Goal: Transaction & Acquisition: Book appointment/travel/reservation

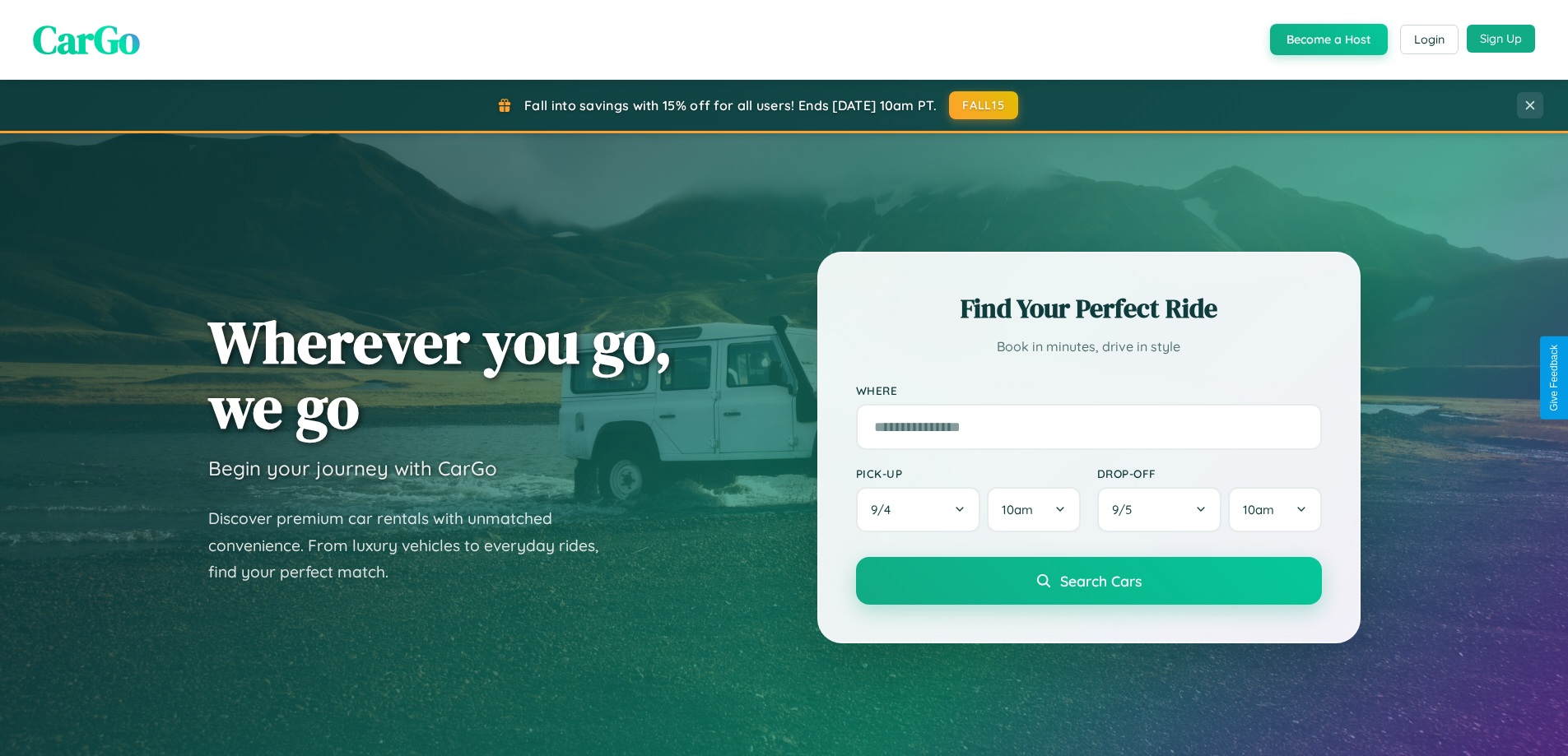
click at [1501, 39] on button "Sign Up" at bounding box center [1501, 38] width 68 height 28
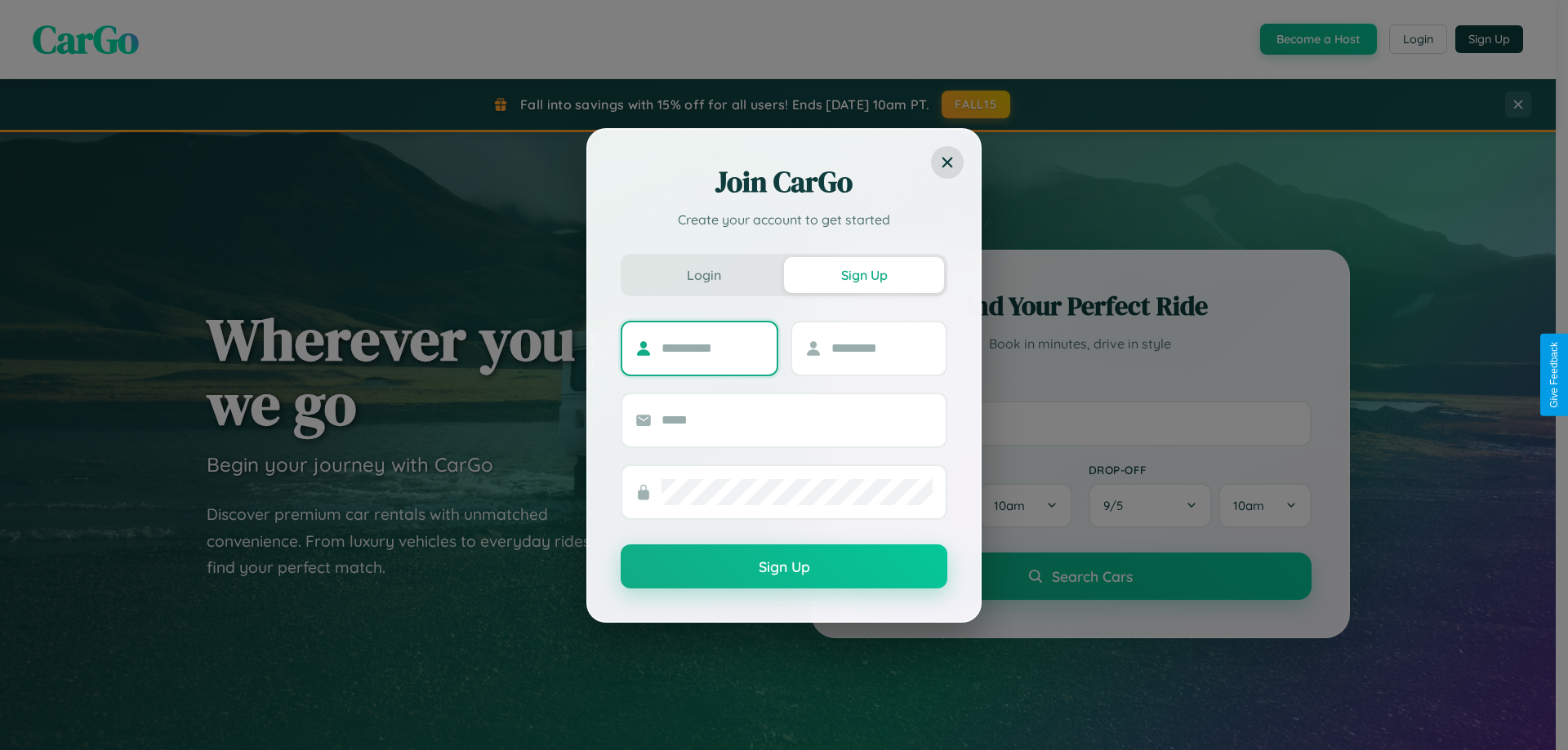
click at [712, 348] on input "text" at bounding box center [713, 348] width 102 height 26
type input "*******"
click at [881, 348] on input "text" at bounding box center [882, 348] width 102 height 26
type input "******"
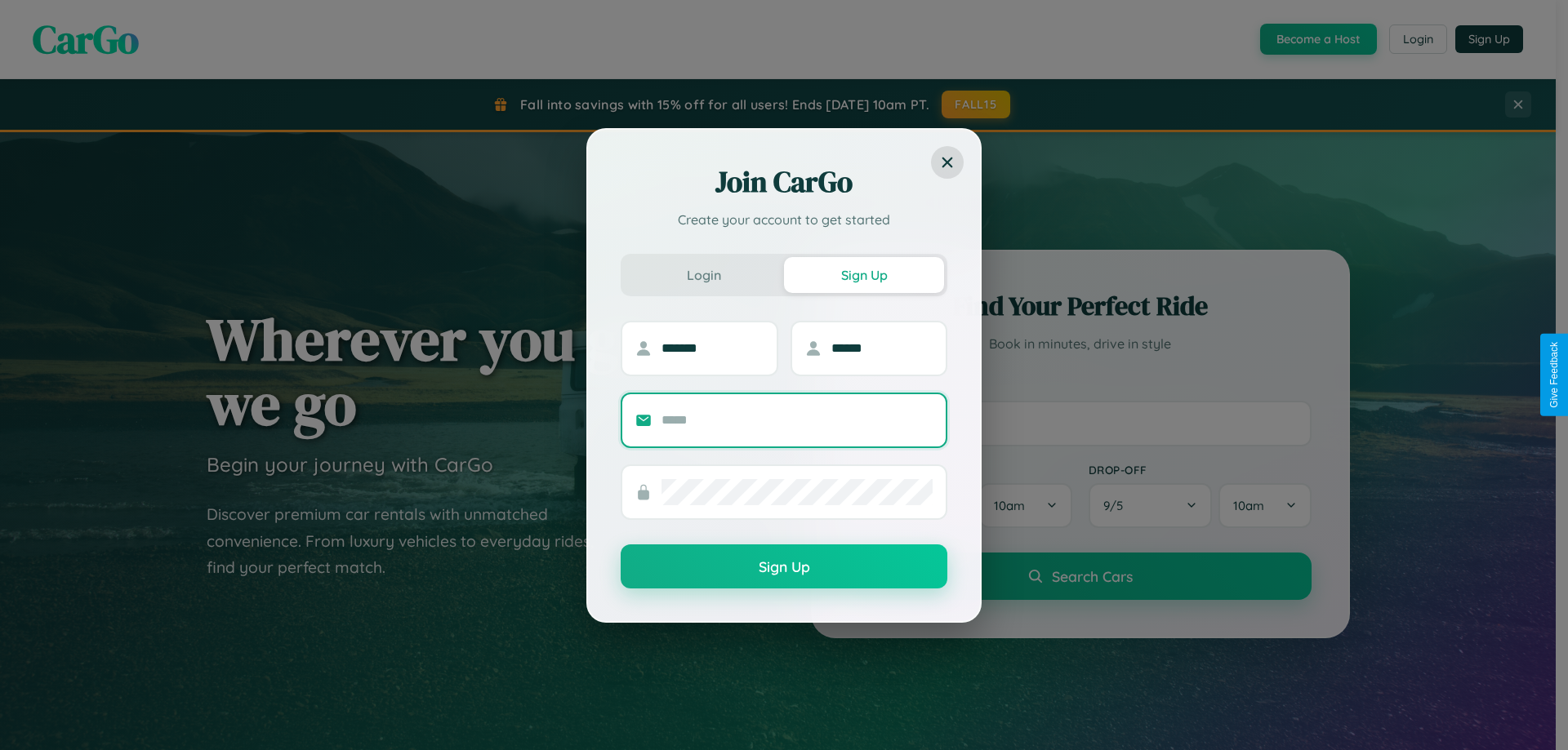
click at [797, 420] on input "text" at bounding box center [797, 420] width 271 height 26
type input "**********"
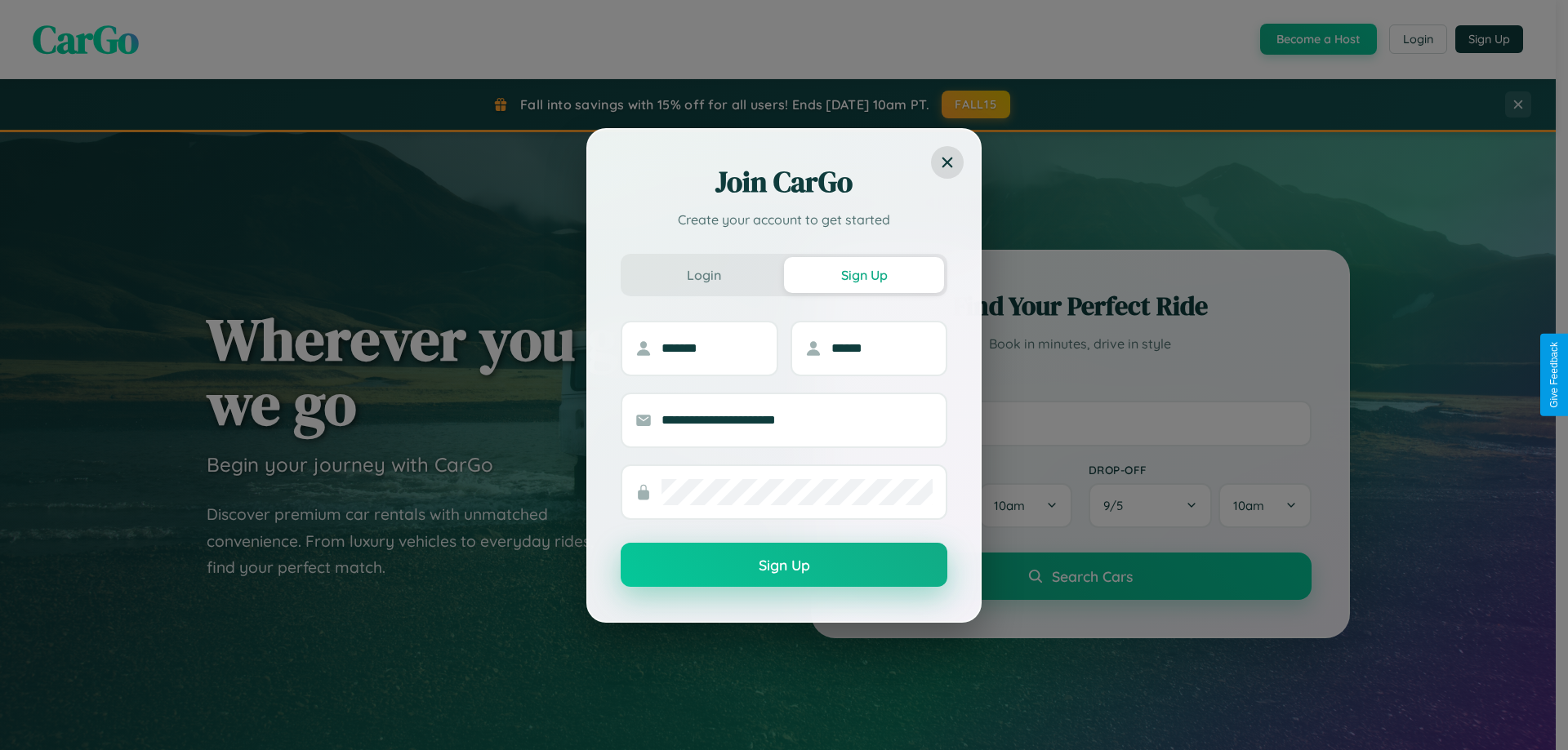
click at [784, 566] on button "Sign Up" at bounding box center [784, 565] width 326 height 44
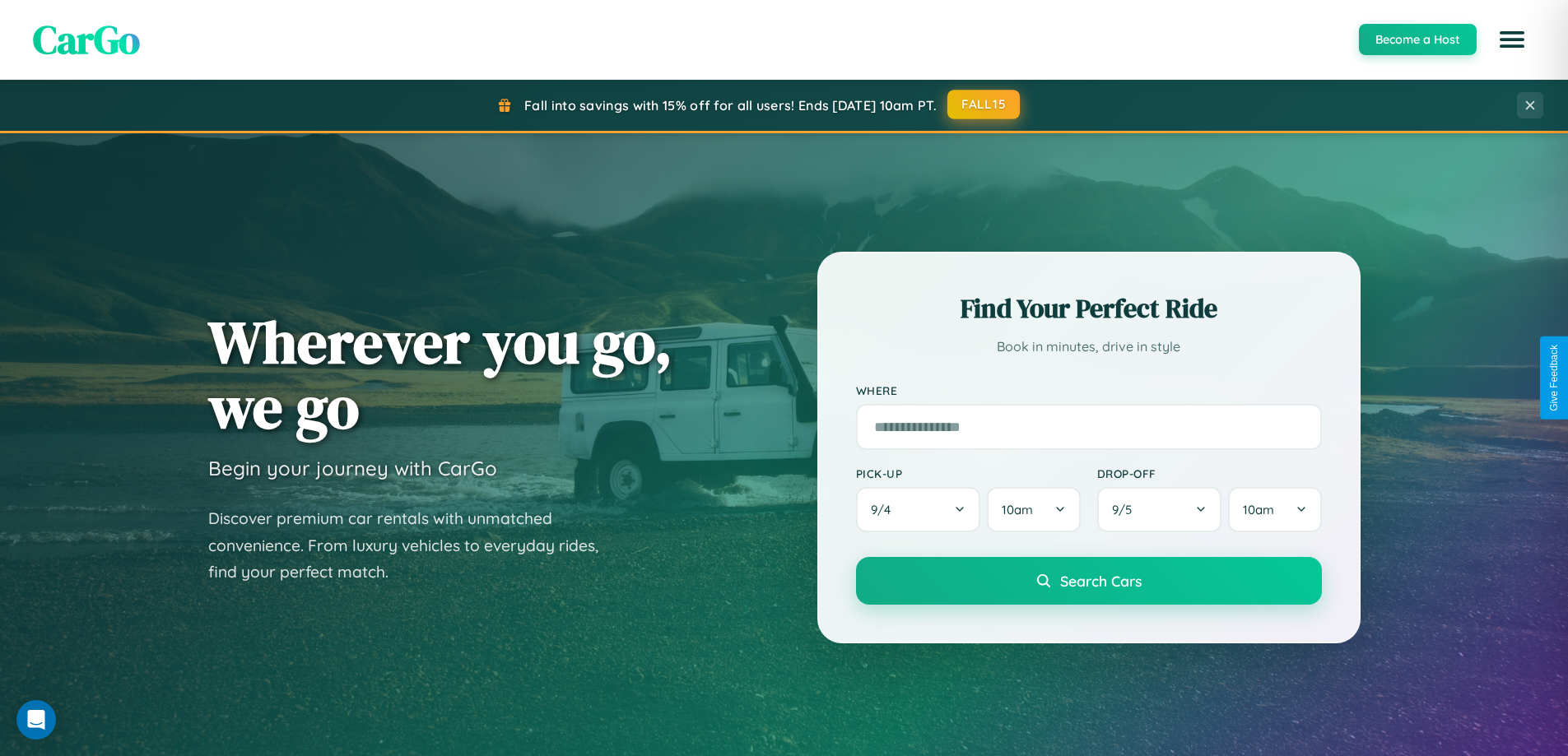
click at [984, 104] on button "FALL15" at bounding box center [984, 104] width 73 height 30
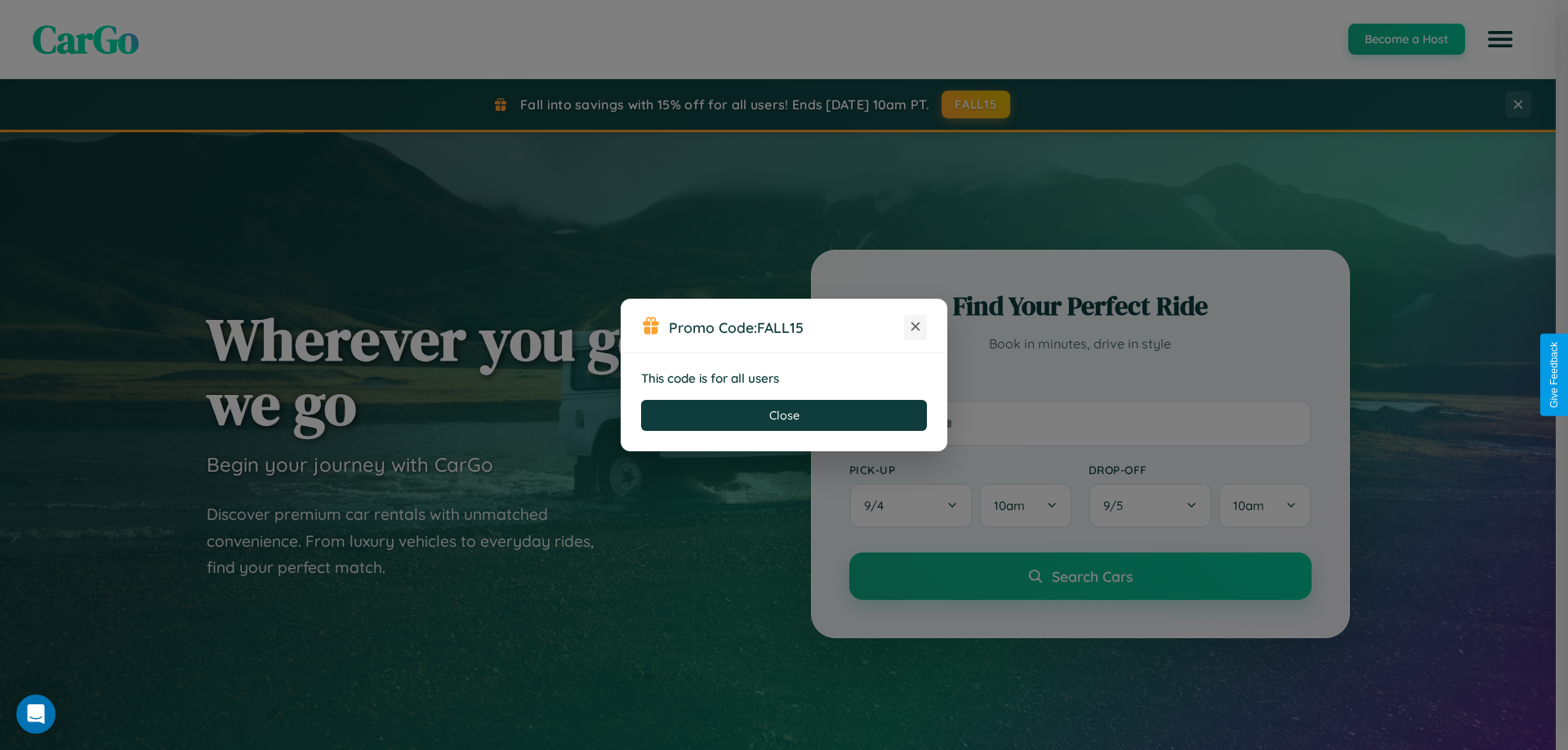
click at [915, 327] on icon at bounding box center [915, 326] width 16 height 16
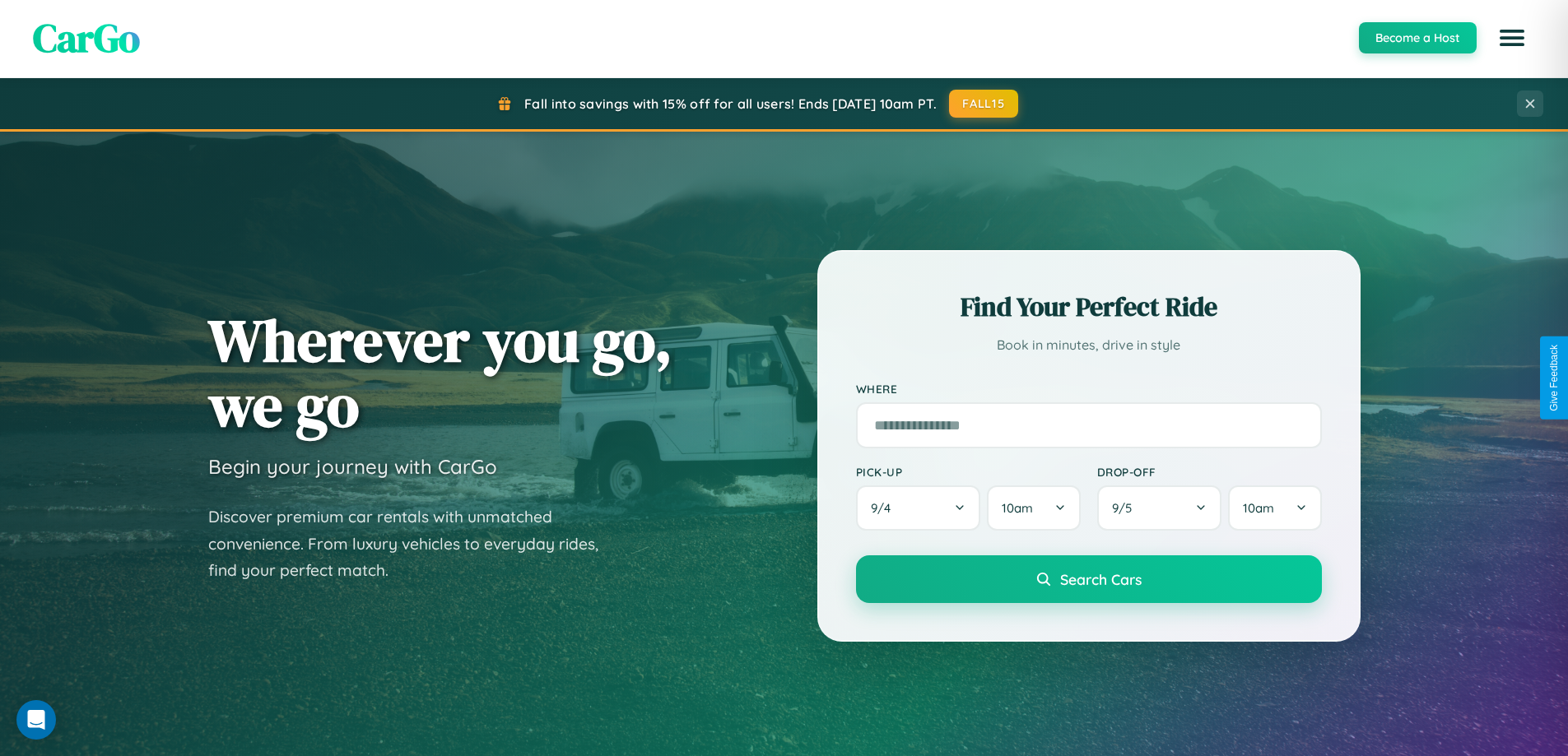
scroll to position [709, 0]
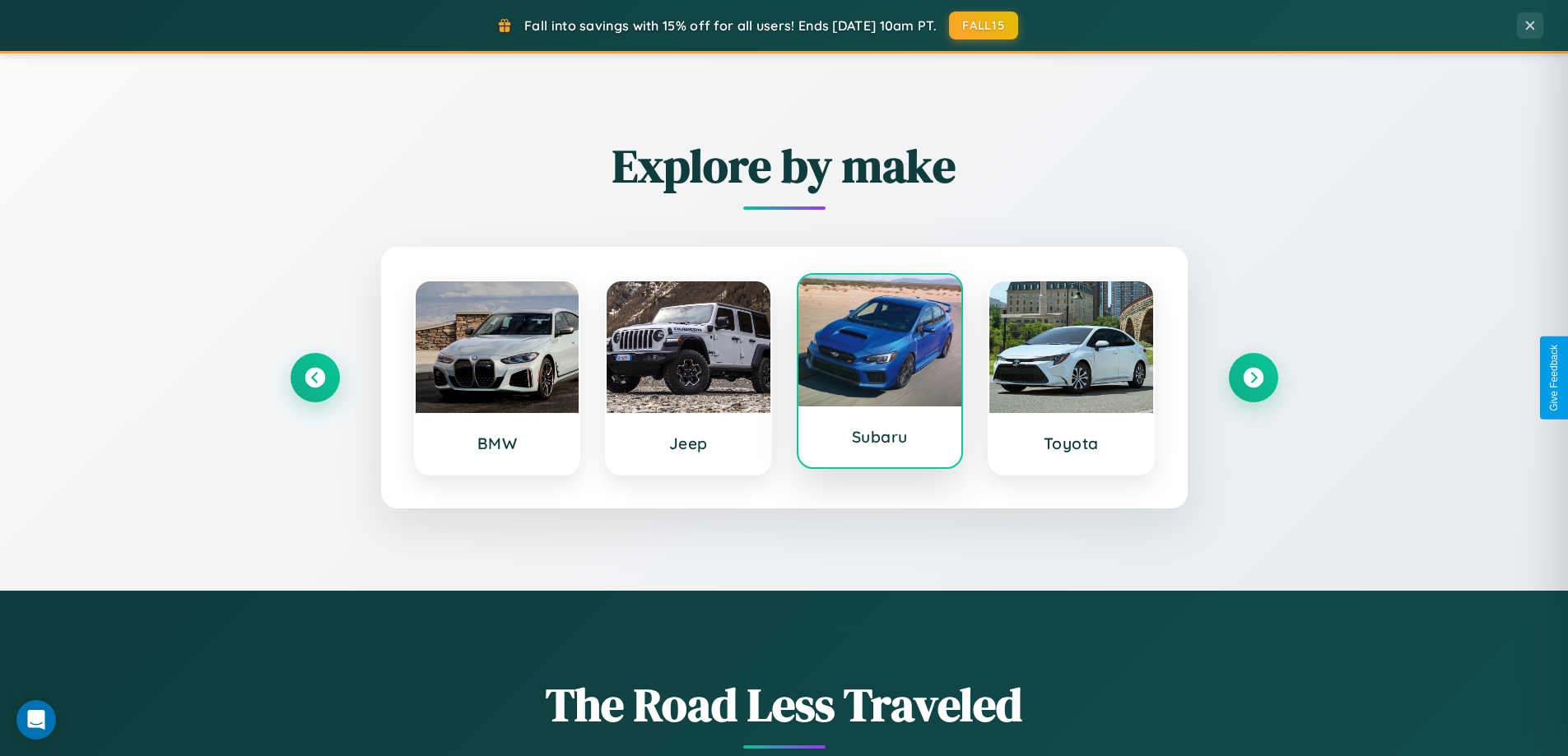
click at [879, 371] on div at bounding box center [880, 341] width 164 height 131
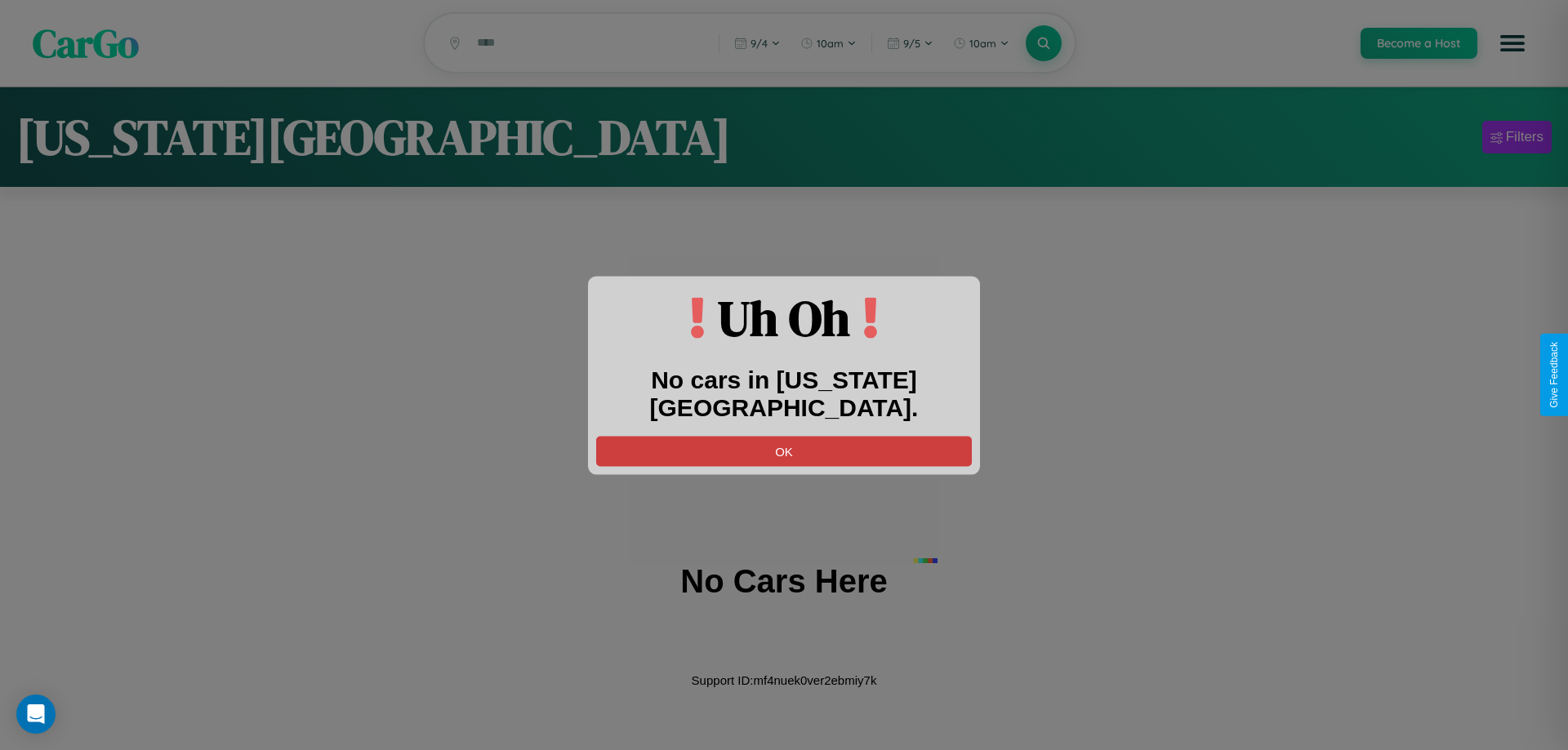
click at [784, 436] on button "OK" at bounding box center [783, 451] width 375 height 30
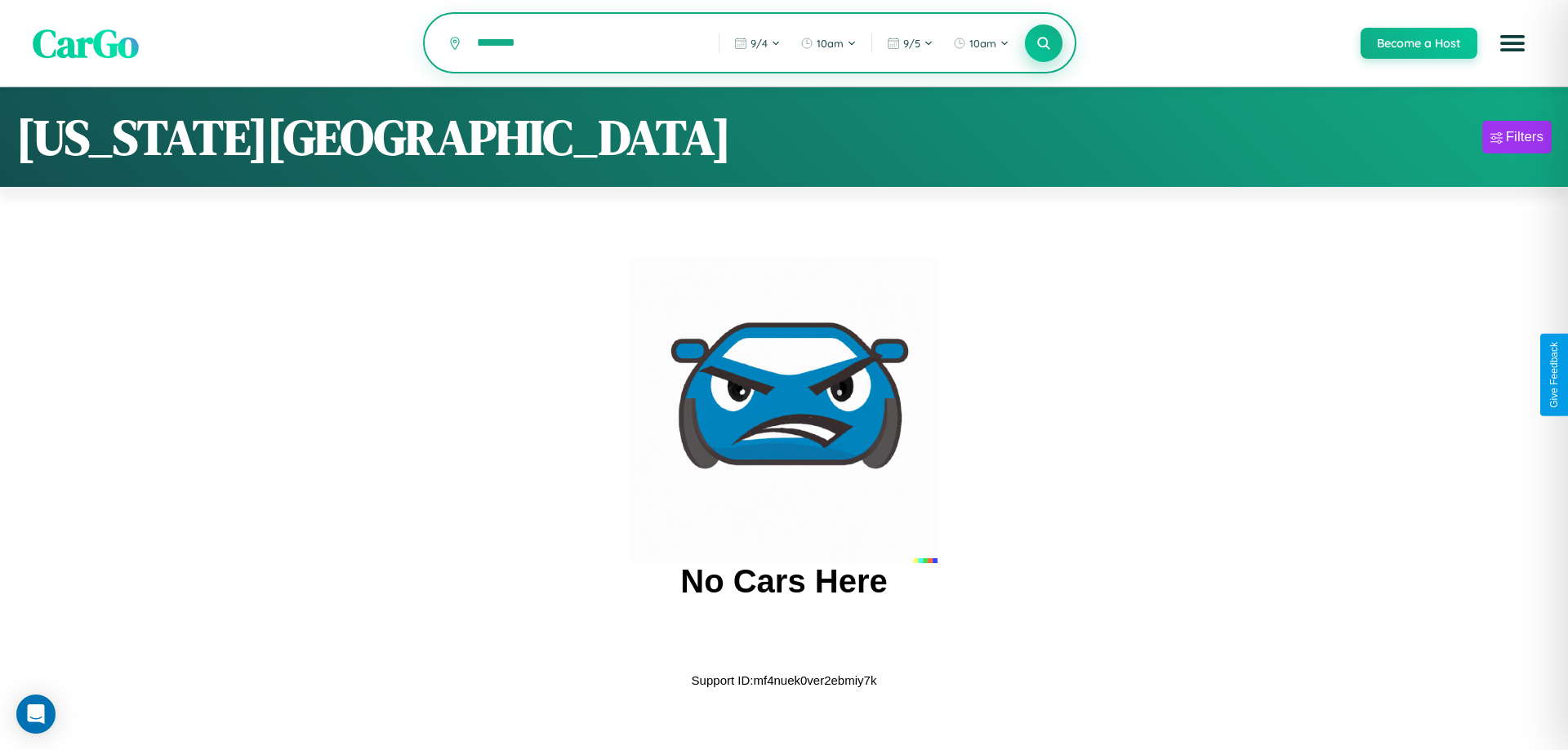
type input "********"
click at [1043, 44] on icon at bounding box center [1043, 42] width 15 height 15
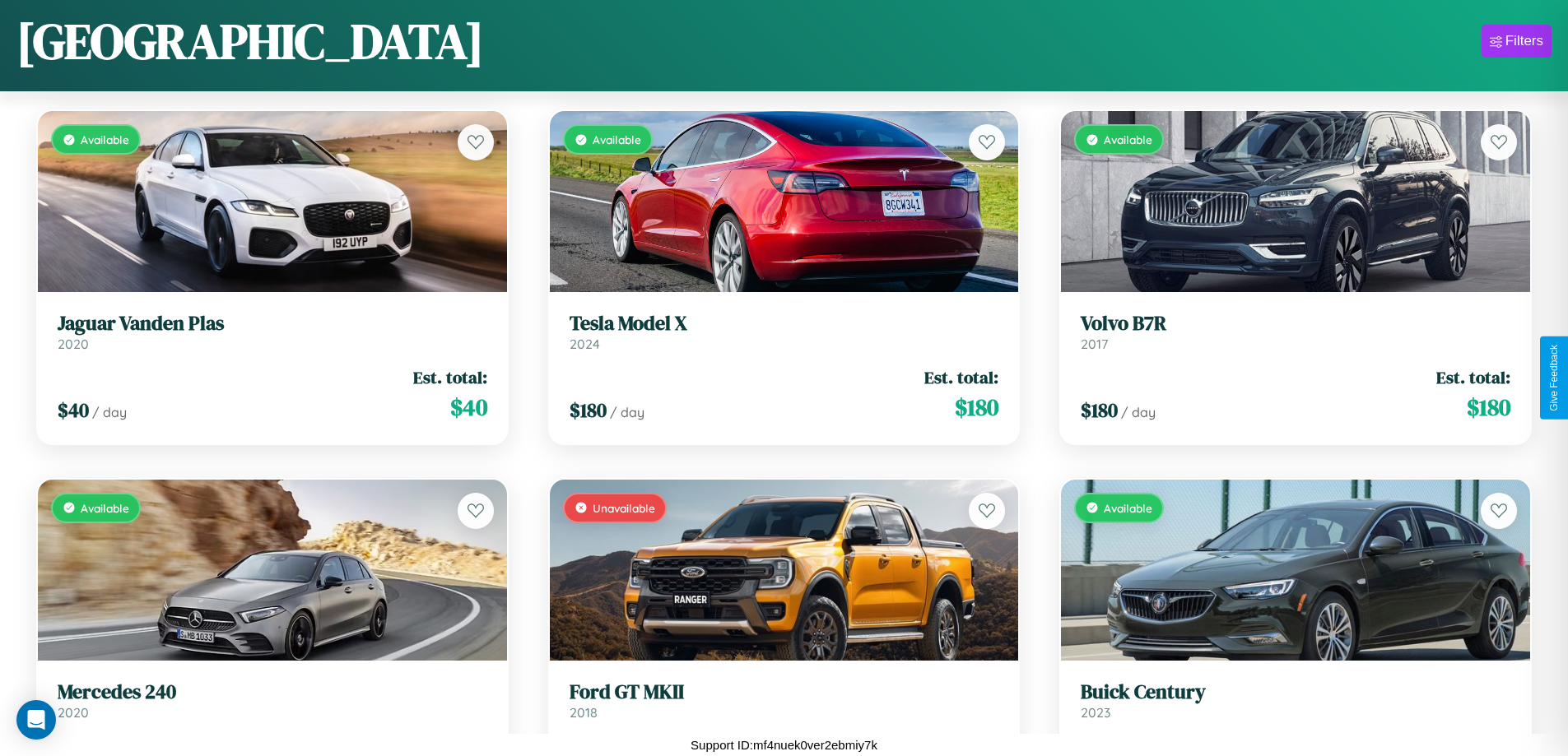
scroll to position [6129, 0]
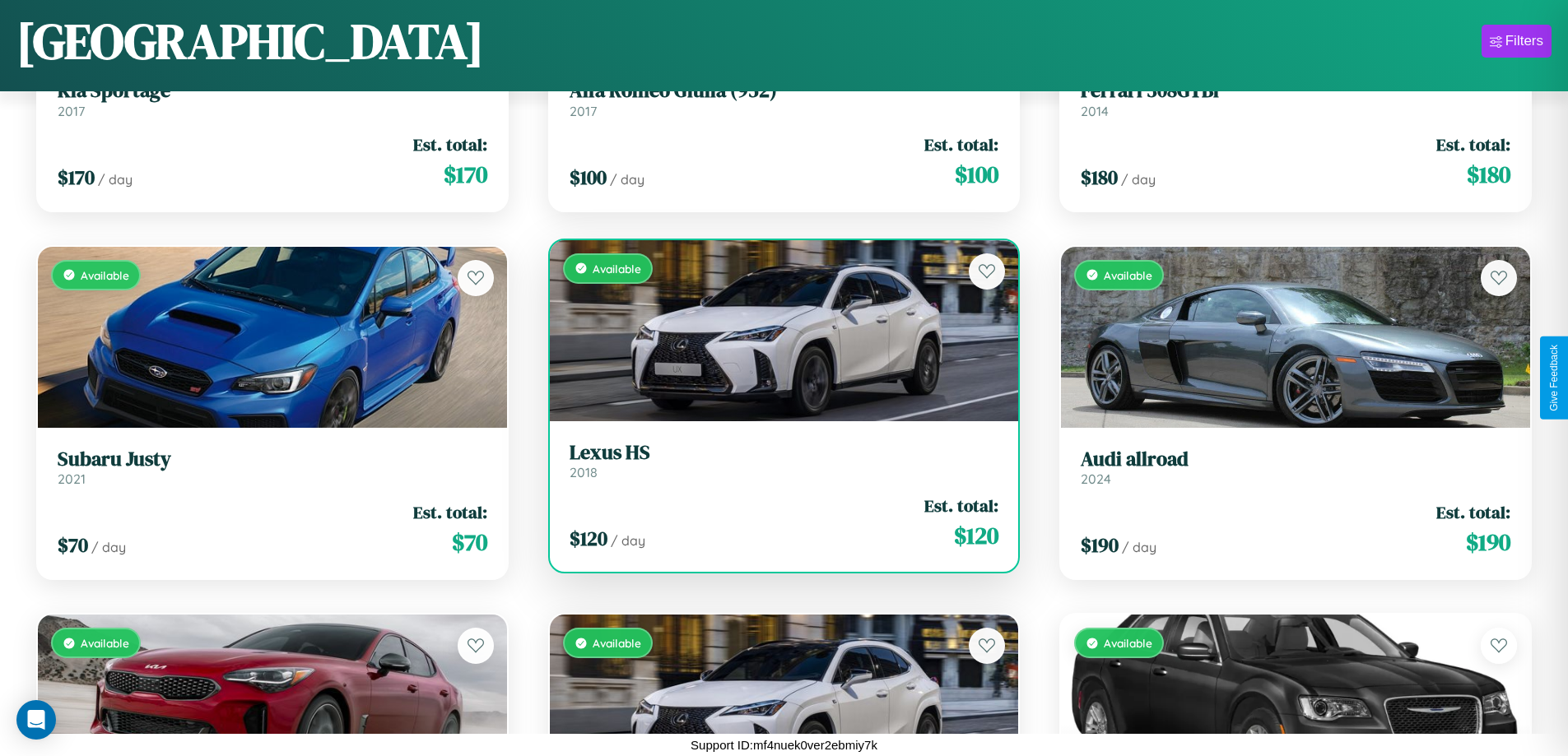
click at [777, 330] on div "Available" at bounding box center [785, 330] width 469 height 181
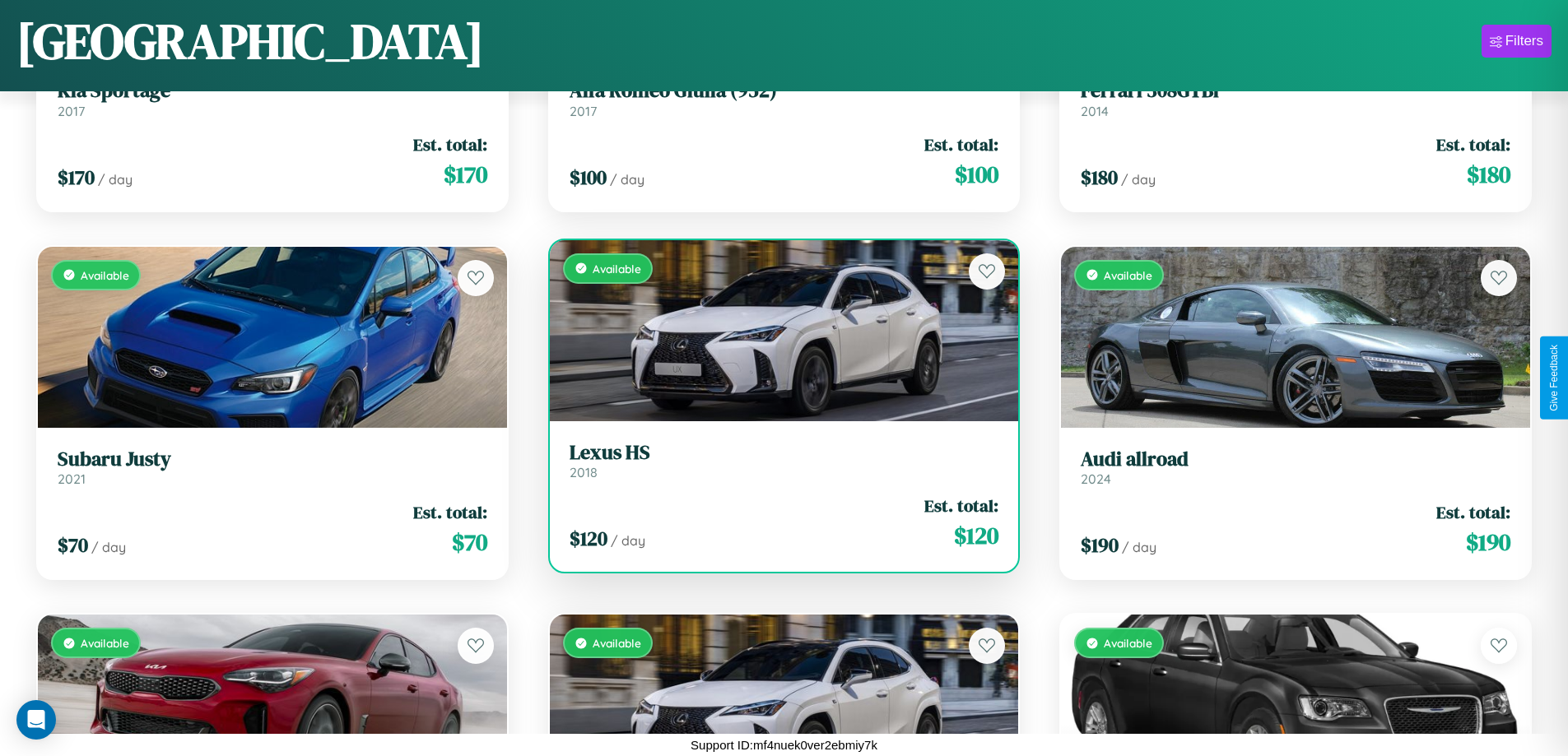
click at [777, 330] on div "Available" at bounding box center [785, 330] width 469 height 181
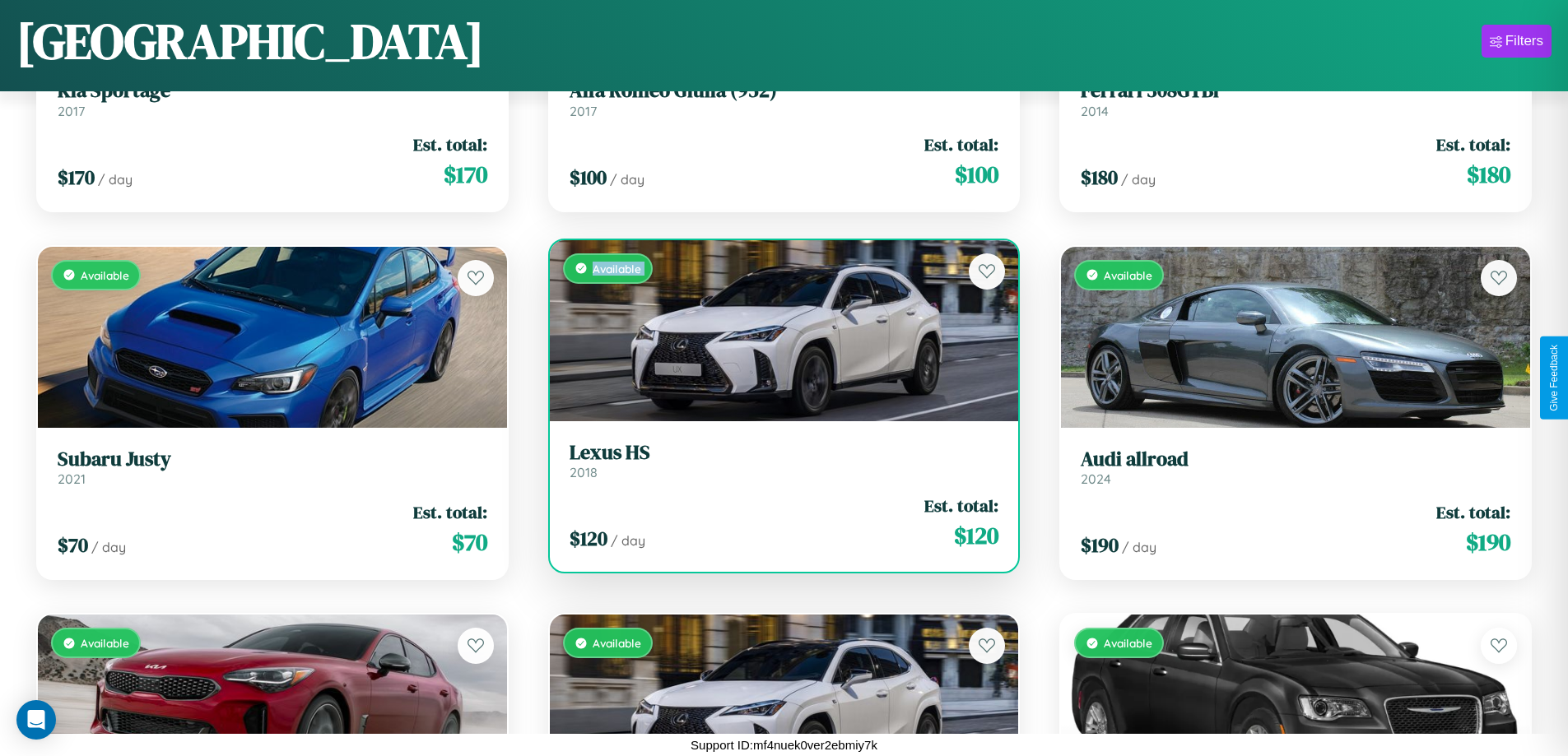
click at [777, 330] on div "Available" at bounding box center [785, 330] width 469 height 181
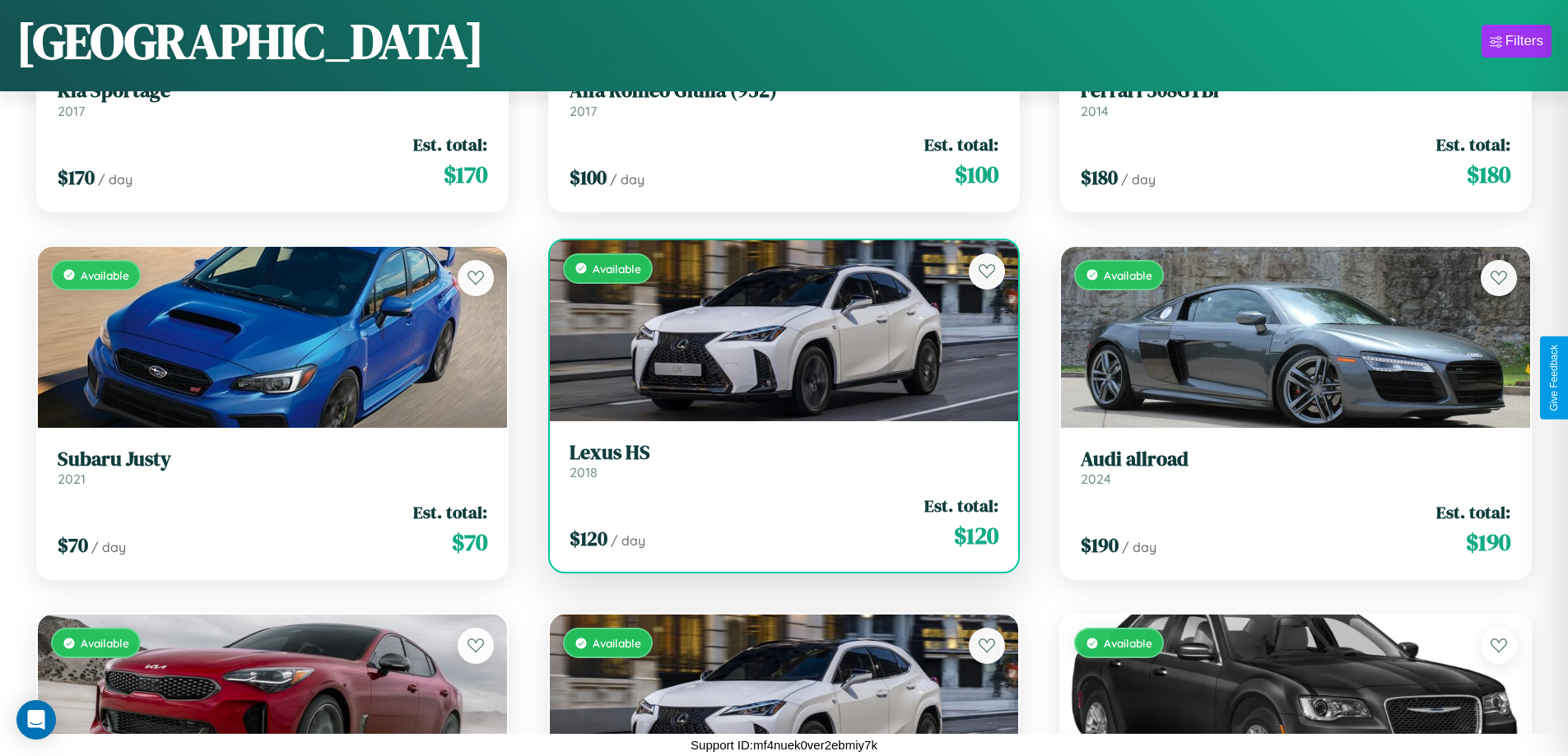
click at [777, 330] on div "Available" at bounding box center [785, 330] width 469 height 181
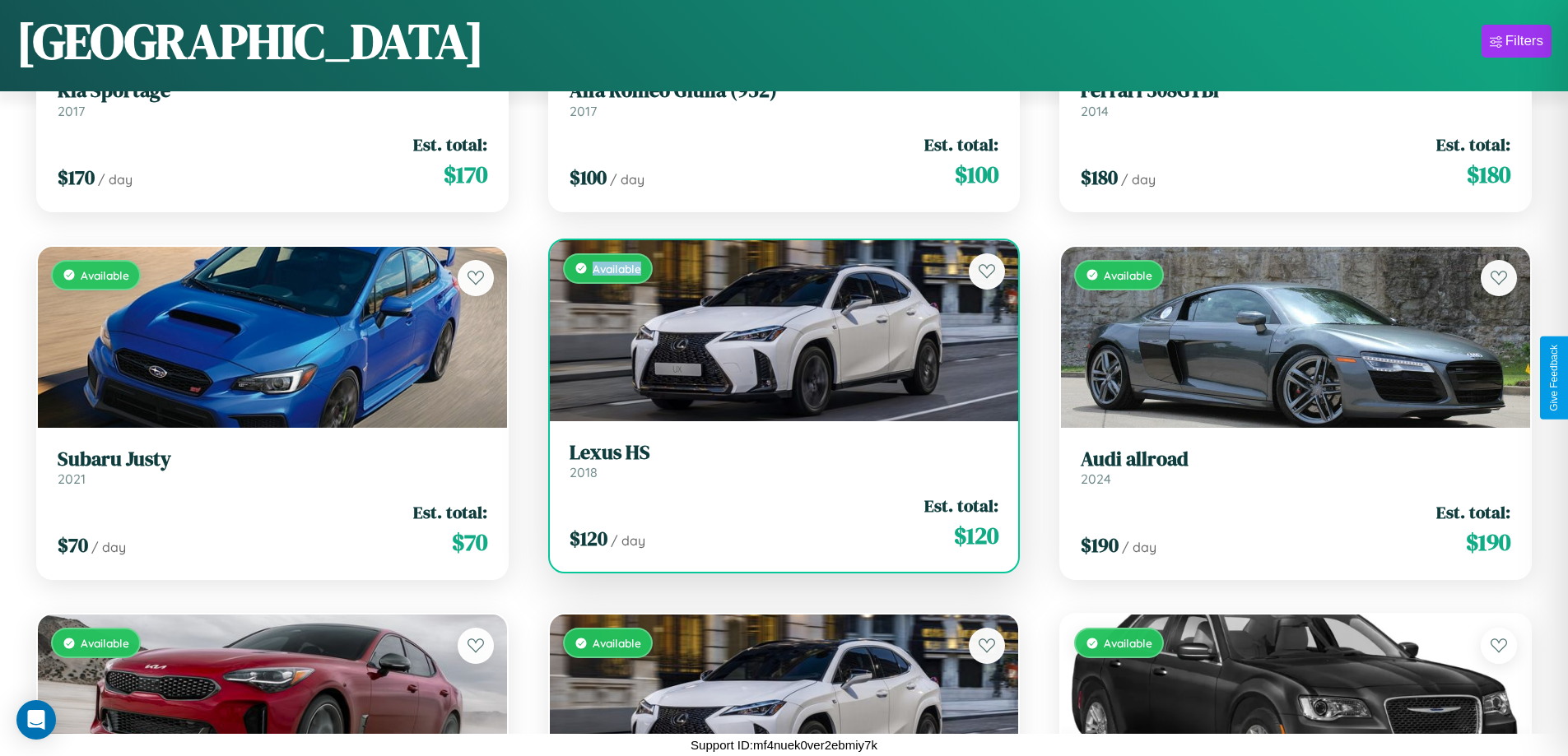
click at [777, 330] on div "Available" at bounding box center [785, 330] width 469 height 181
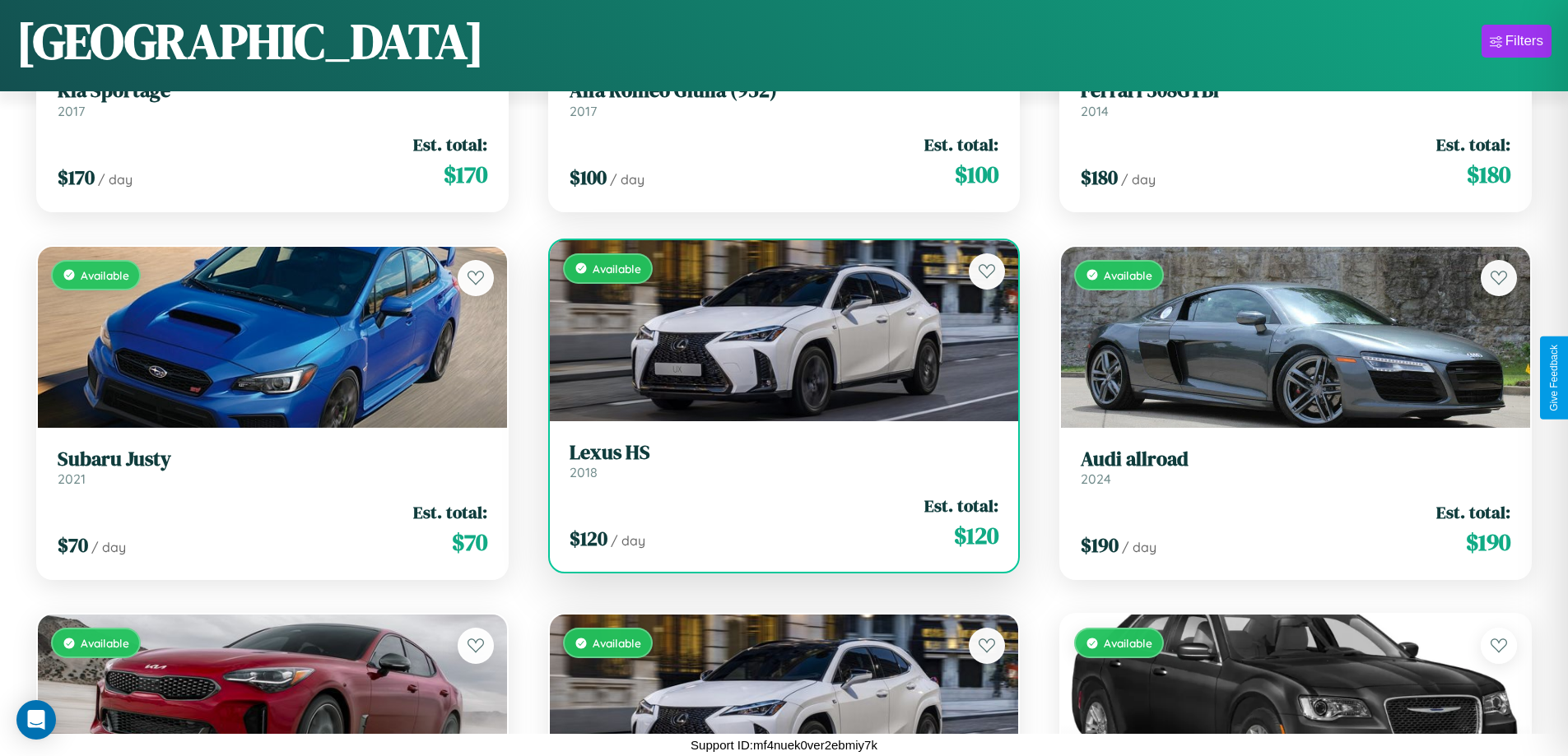
click at [777, 460] on h3 "Lexus HS" at bounding box center [785, 453] width 430 height 24
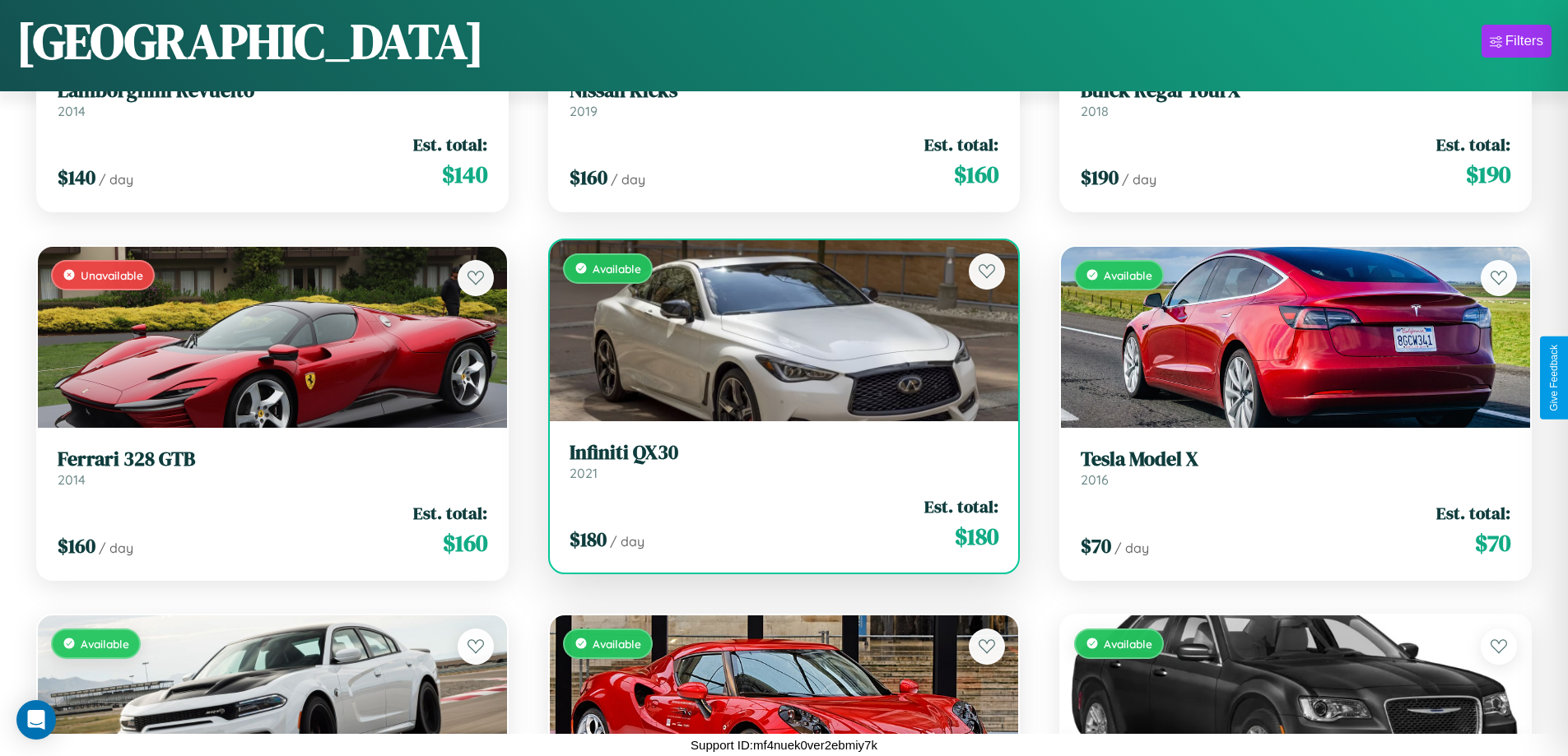
click at [777, 330] on div "Available" at bounding box center [785, 330] width 469 height 181
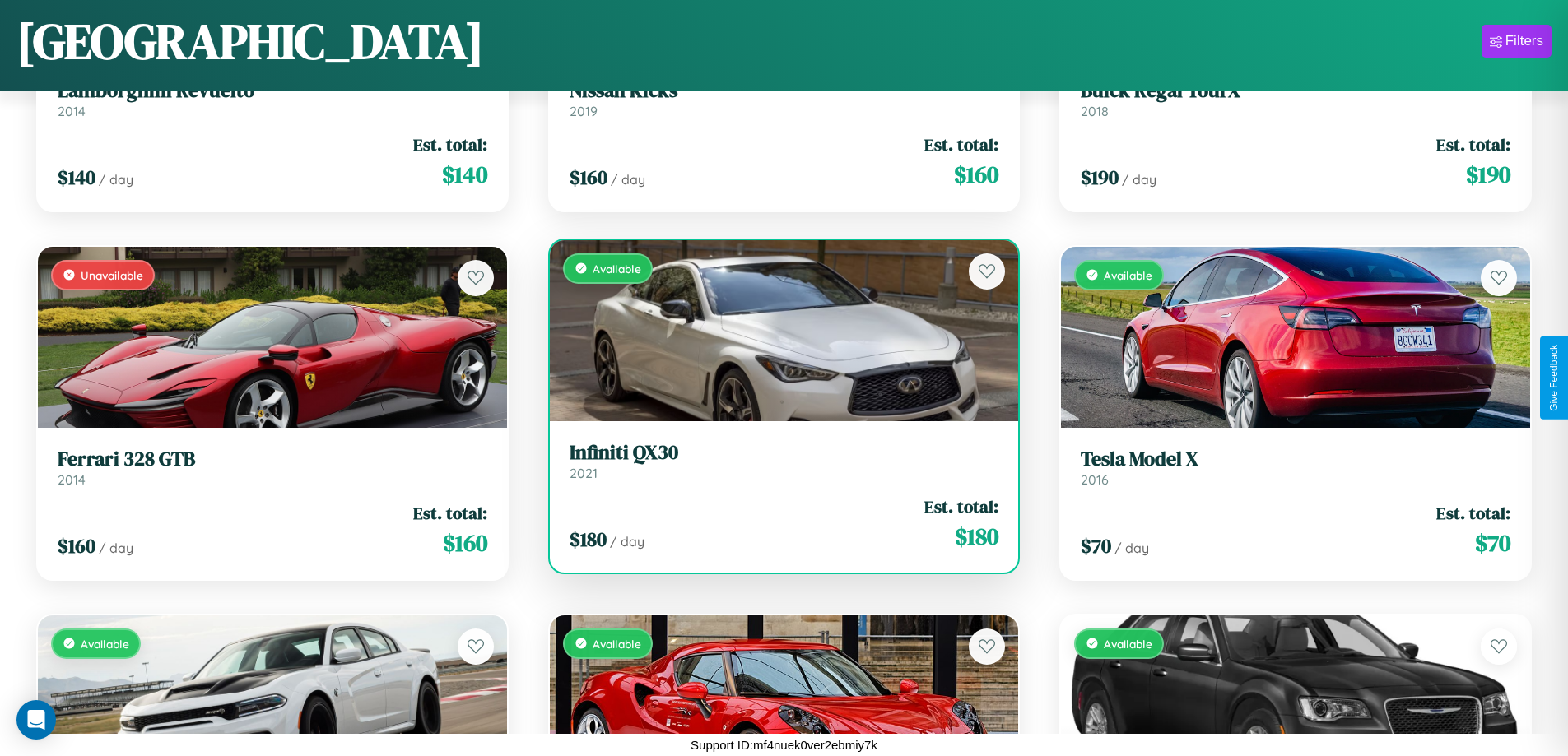
click at [777, 330] on div "Available" at bounding box center [785, 330] width 469 height 181
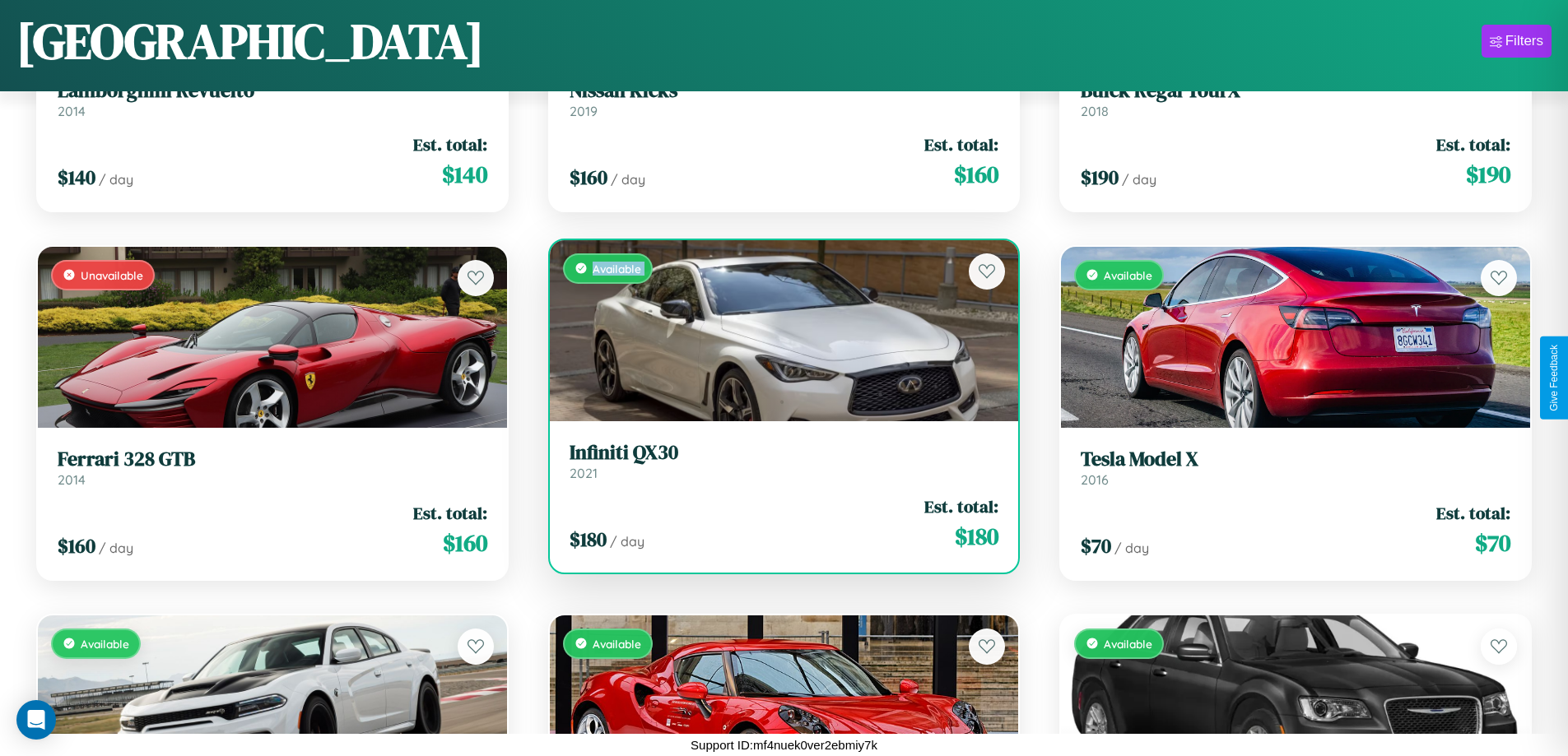
click at [777, 330] on div "Available" at bounding box center [785, 330] width 469 height 181
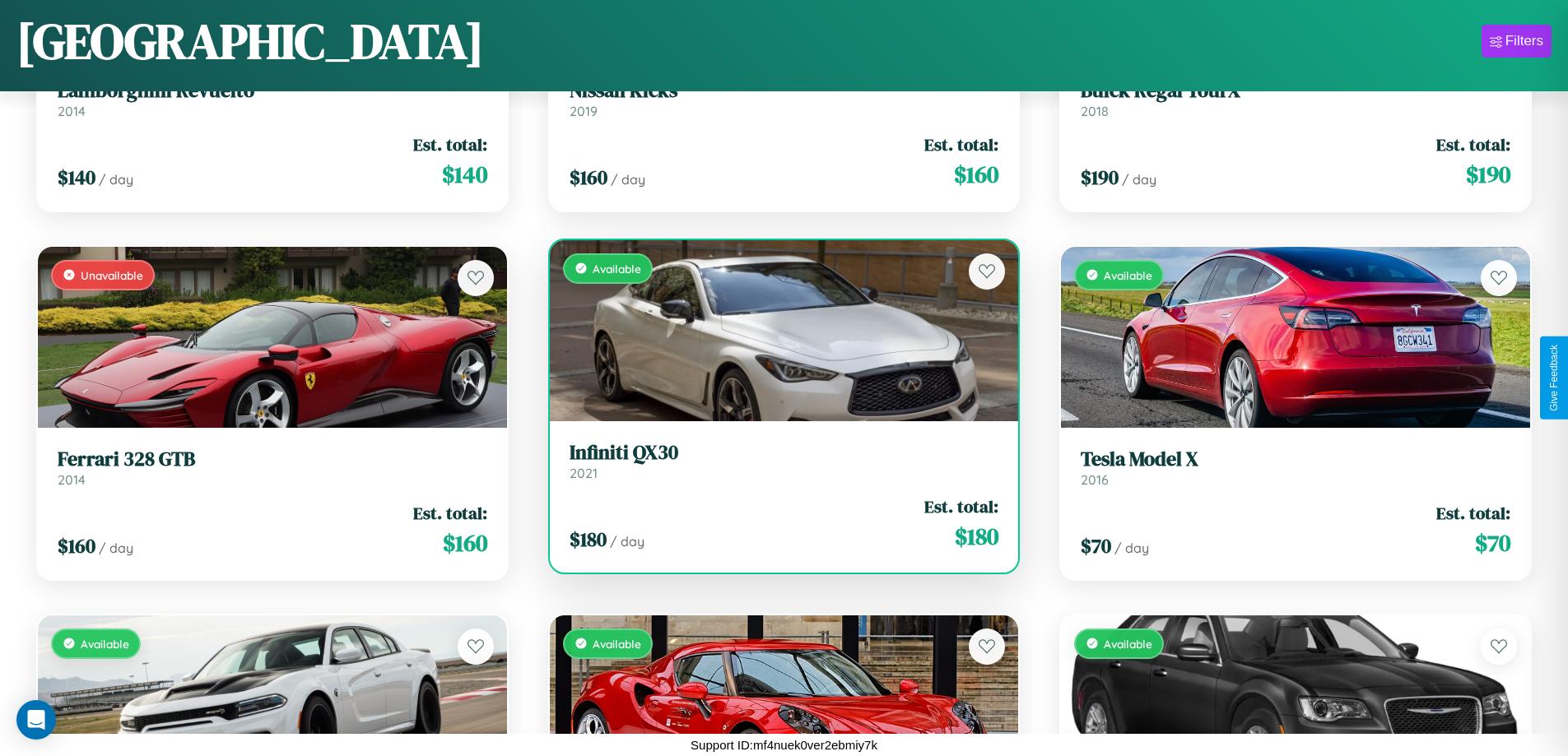
click at [777, 330] on div "Available" at bounding box center [785, 330] width 469 height 181
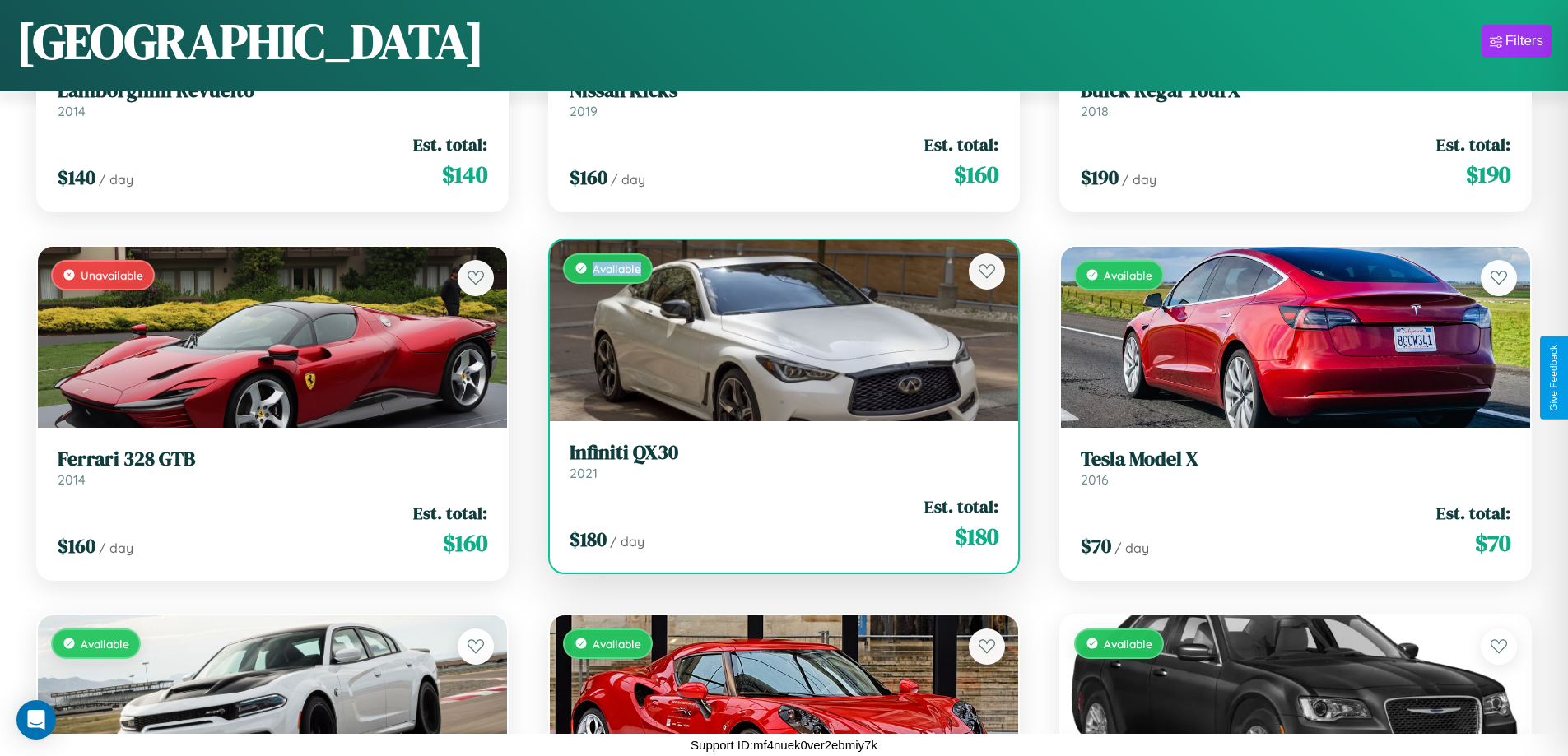
click at [777, 330] on div "Available" at bounding box center [785, 330] width 469 height 181
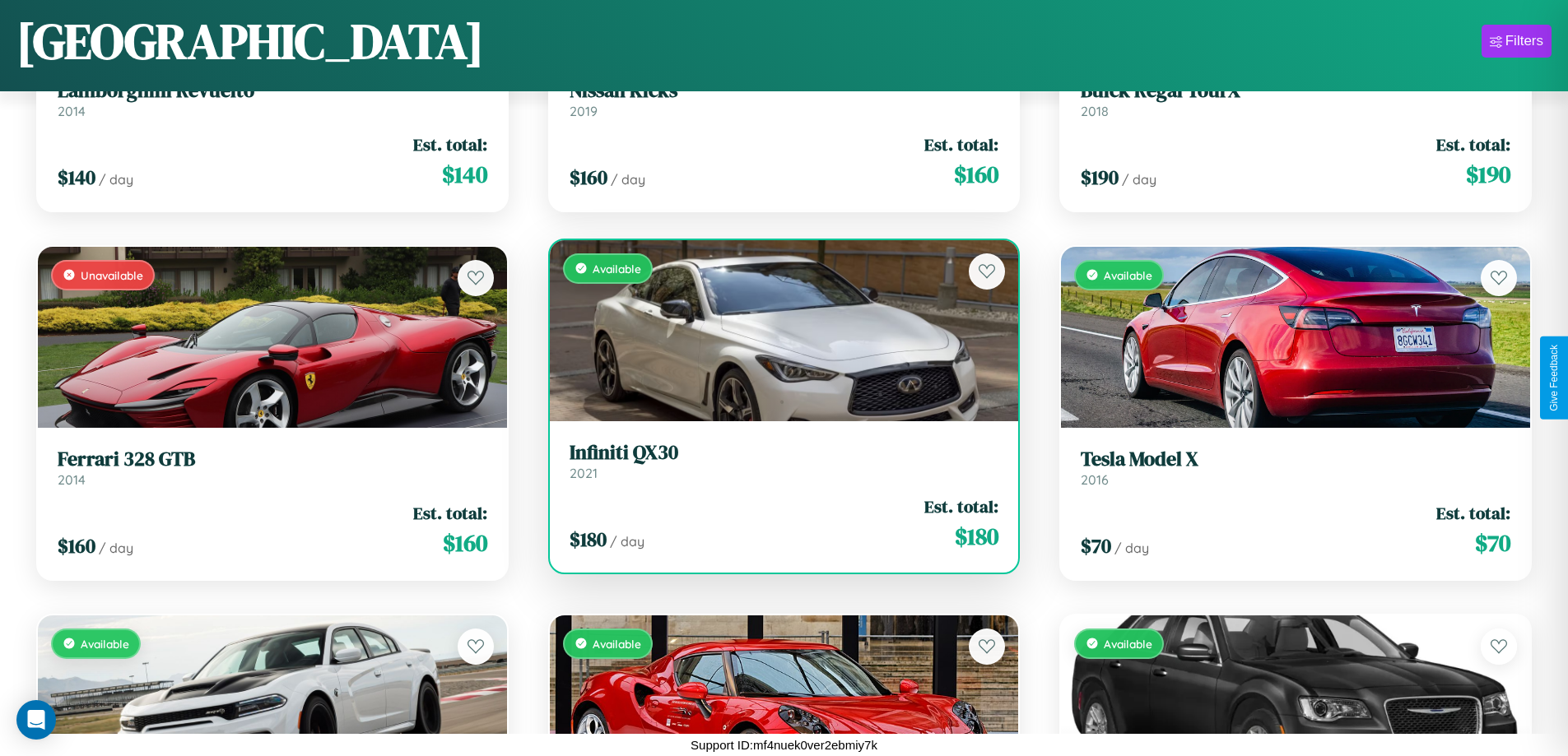
click at [777, 461] on h3 "Infiniti QX30" at bounding box center [785, 453] width 430 height 24
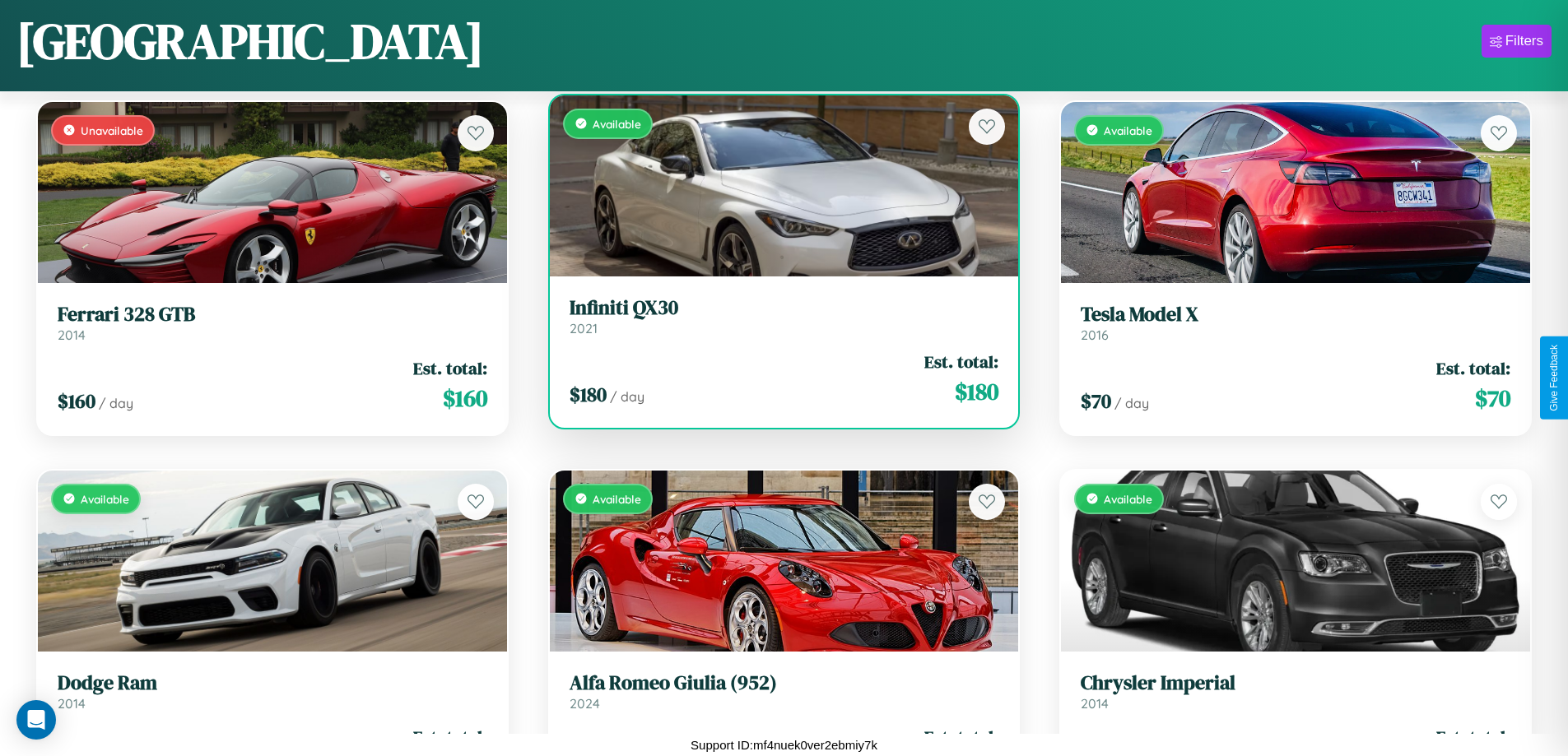
scroll to position [11657, 0]
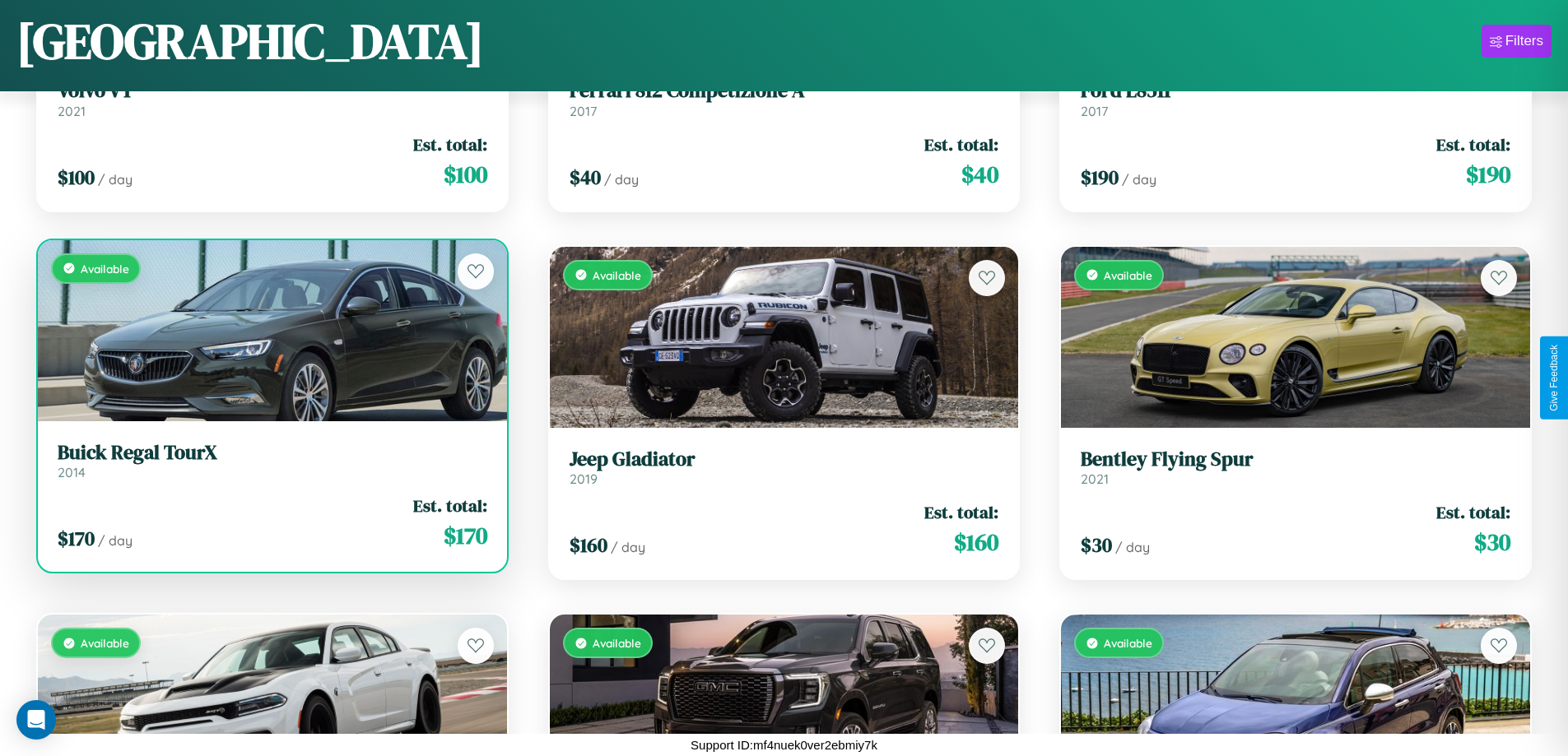
click at [270, 462] on h3 "Buick Regal TourX" at bounding box center [272, 453] width 430 height 24
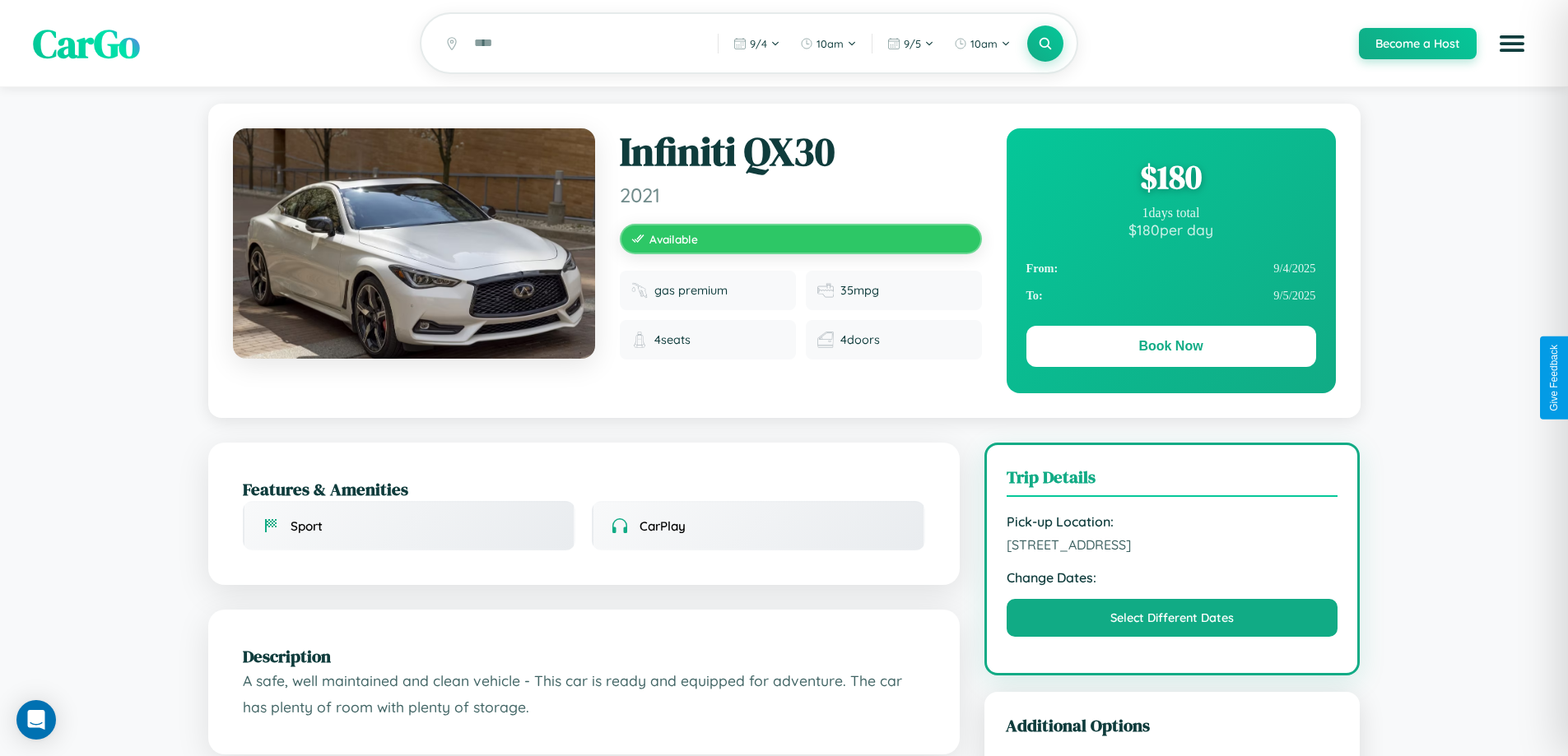
click at [1171, 180] on div "$ 180" at bounding box center [1172, 176] width 290 height 44
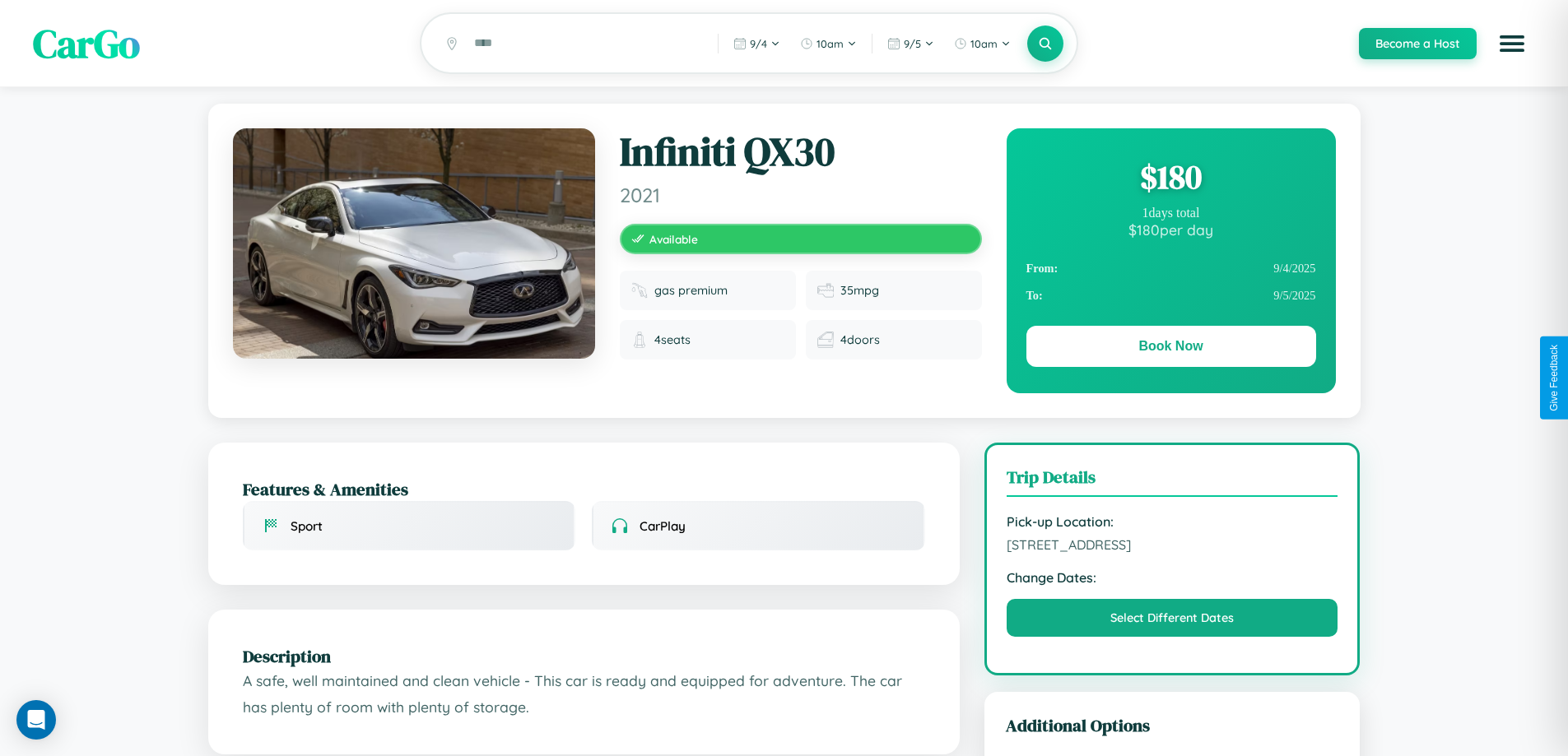
click at [1171, 180] on div "$ 180" at bounding box center [1172, 176] width 290 height 44
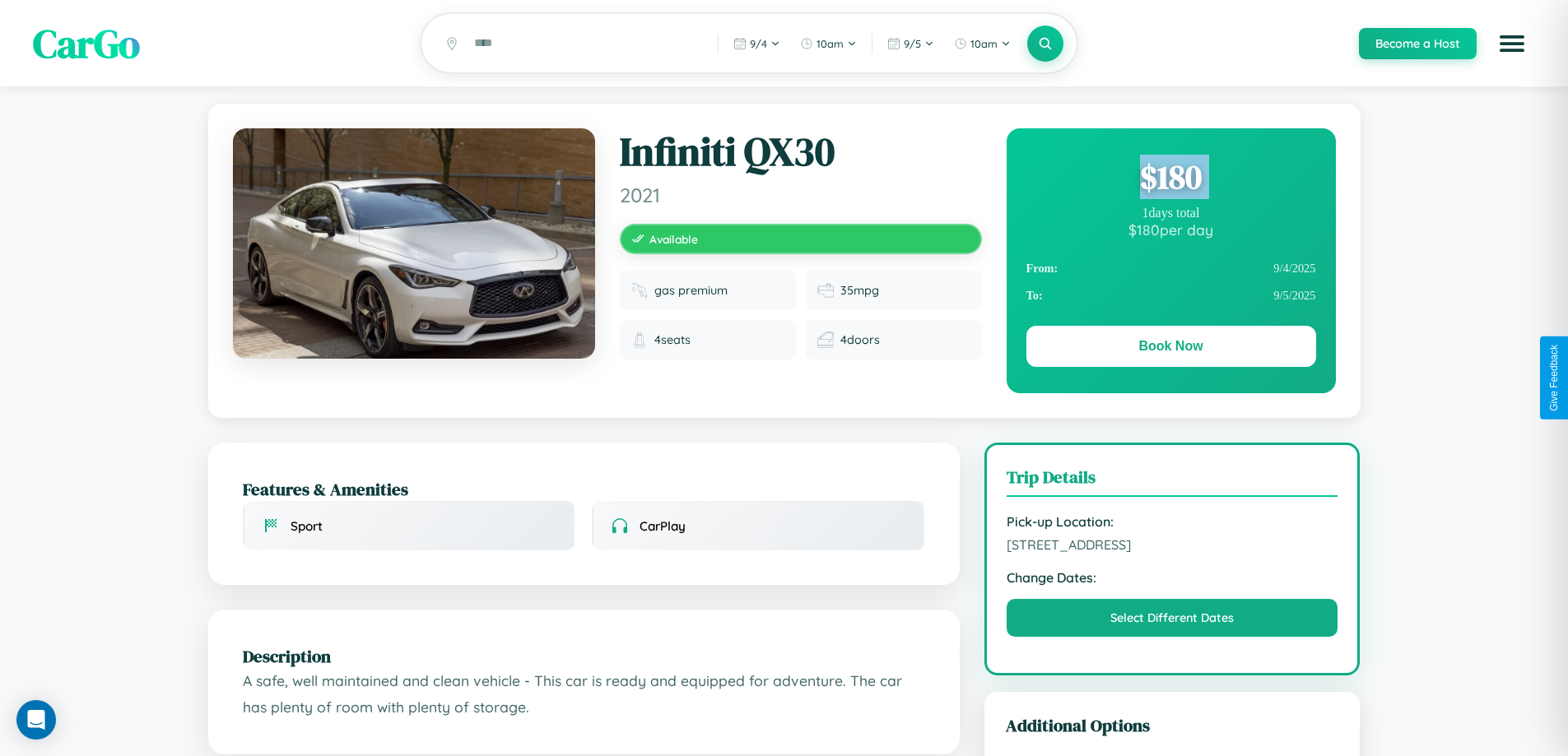
click at [1171, 180] on div "$ 180" at bounding box center [1172, 176] width 290 height 44
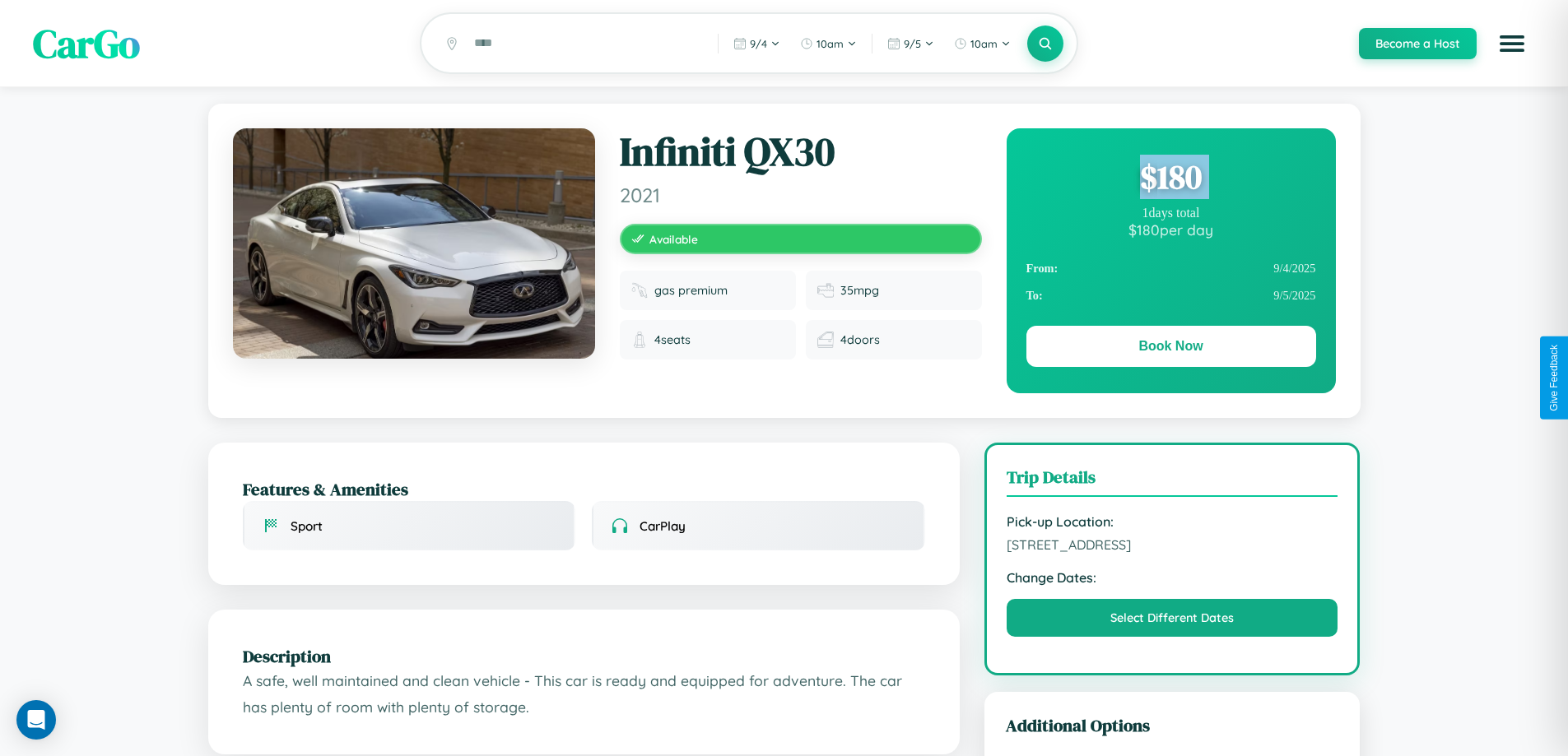
click at [1171, 180] on div "$ 180" at bounding box center [1172, 176] width 290 height 44
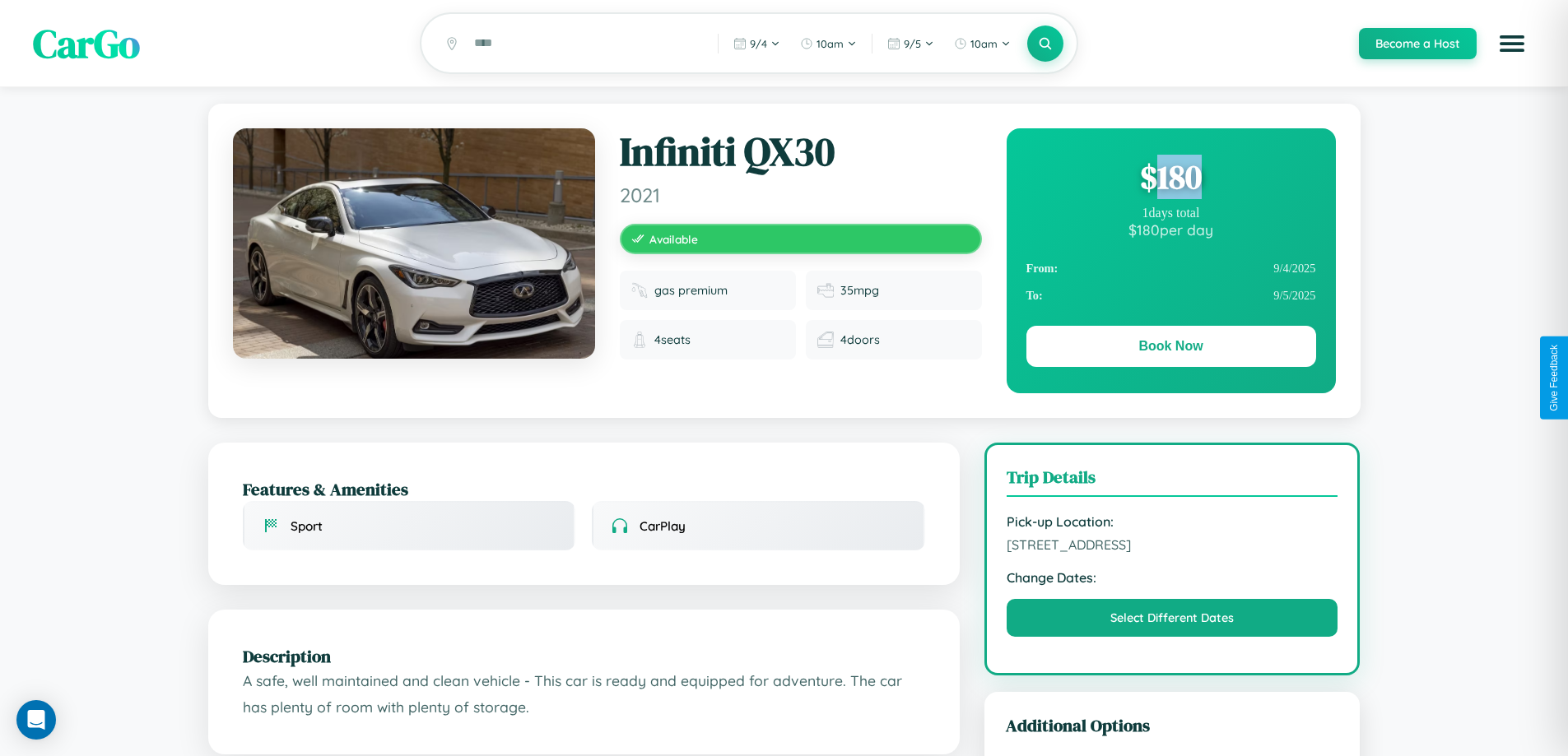
click at [1171, 180] on div "$ 180" at bounding box center [1172, 176] width 290 height 44
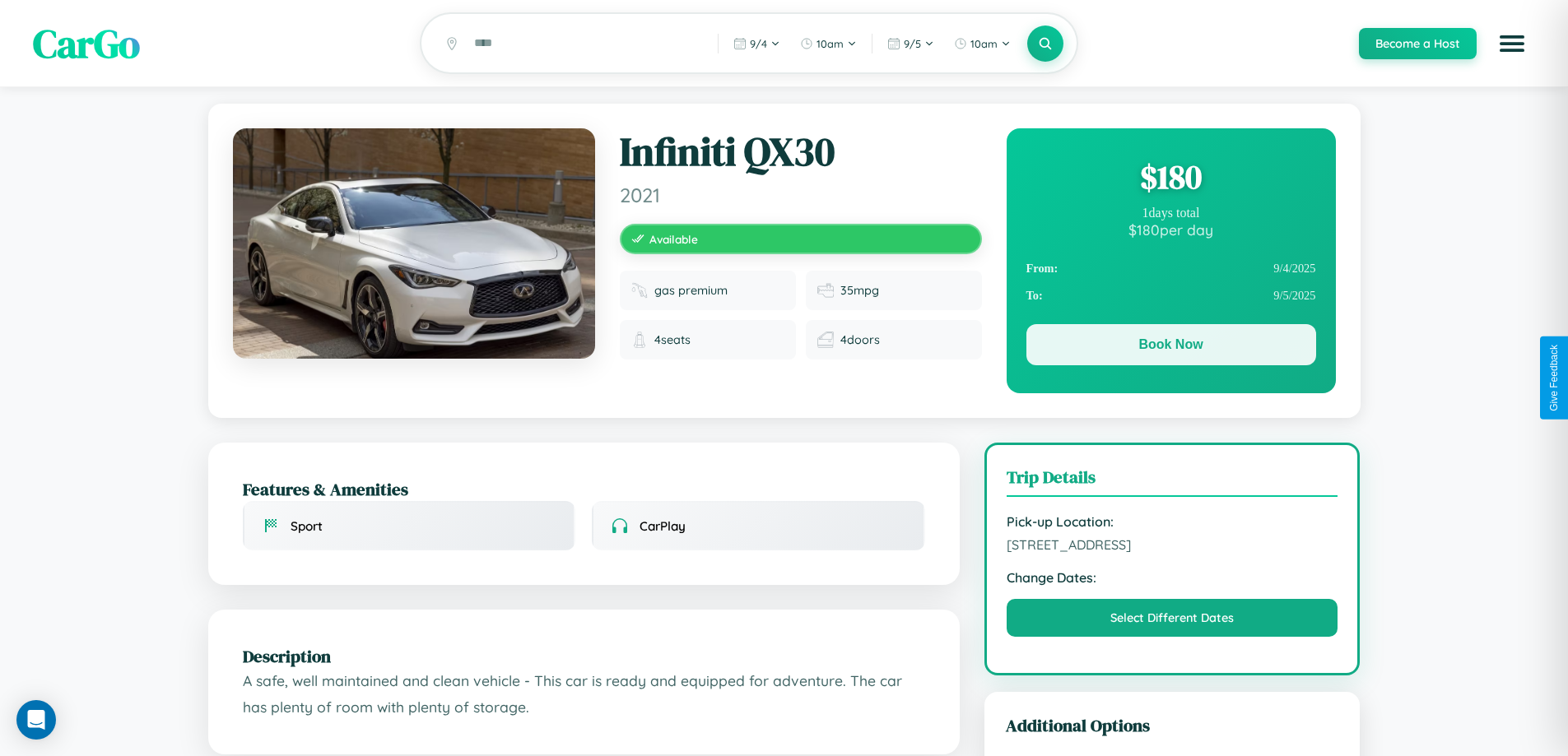
click at [1171, 347] on button "Book Now" at bounding box center [1172, 345] width 290 height 41
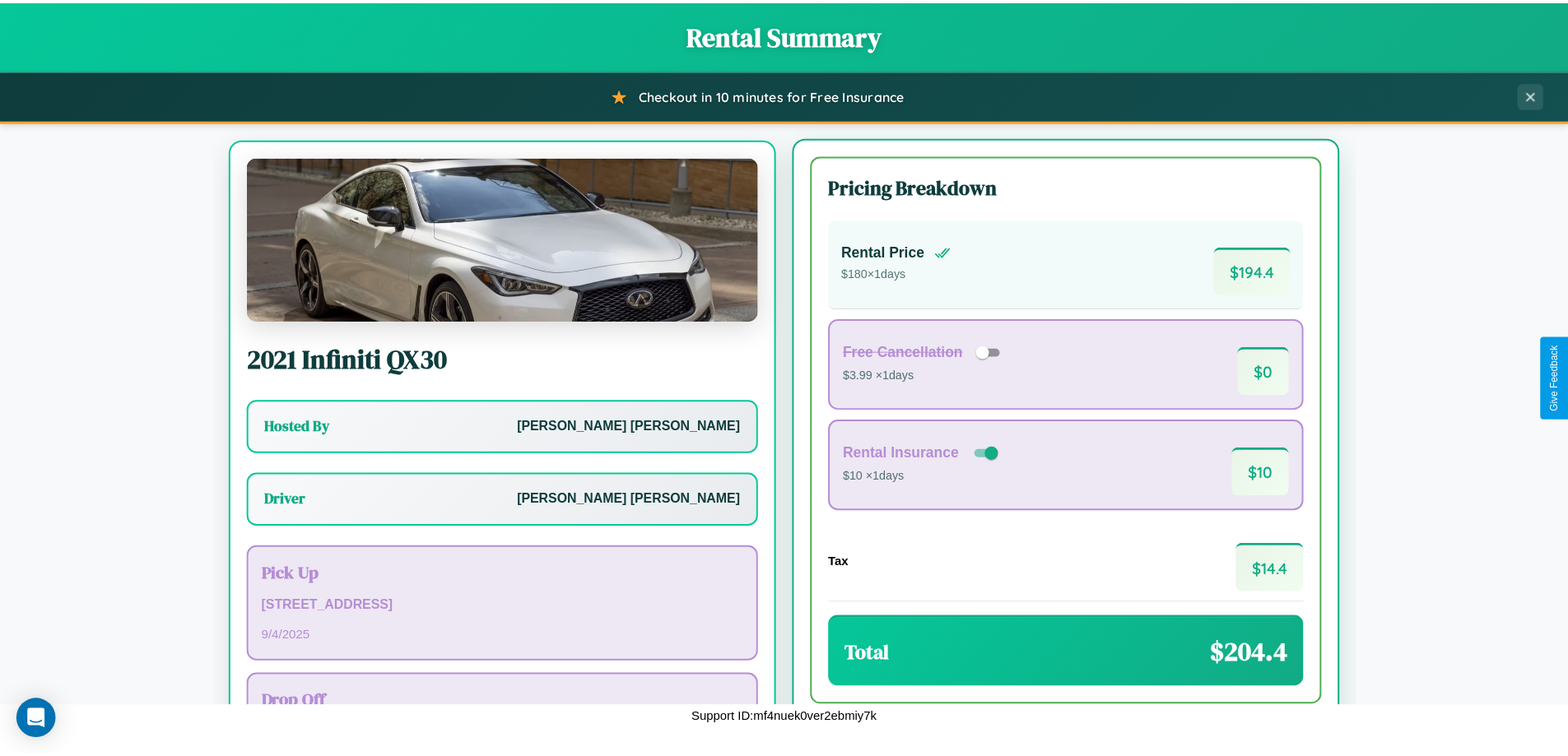
scroll to position [76, 0]
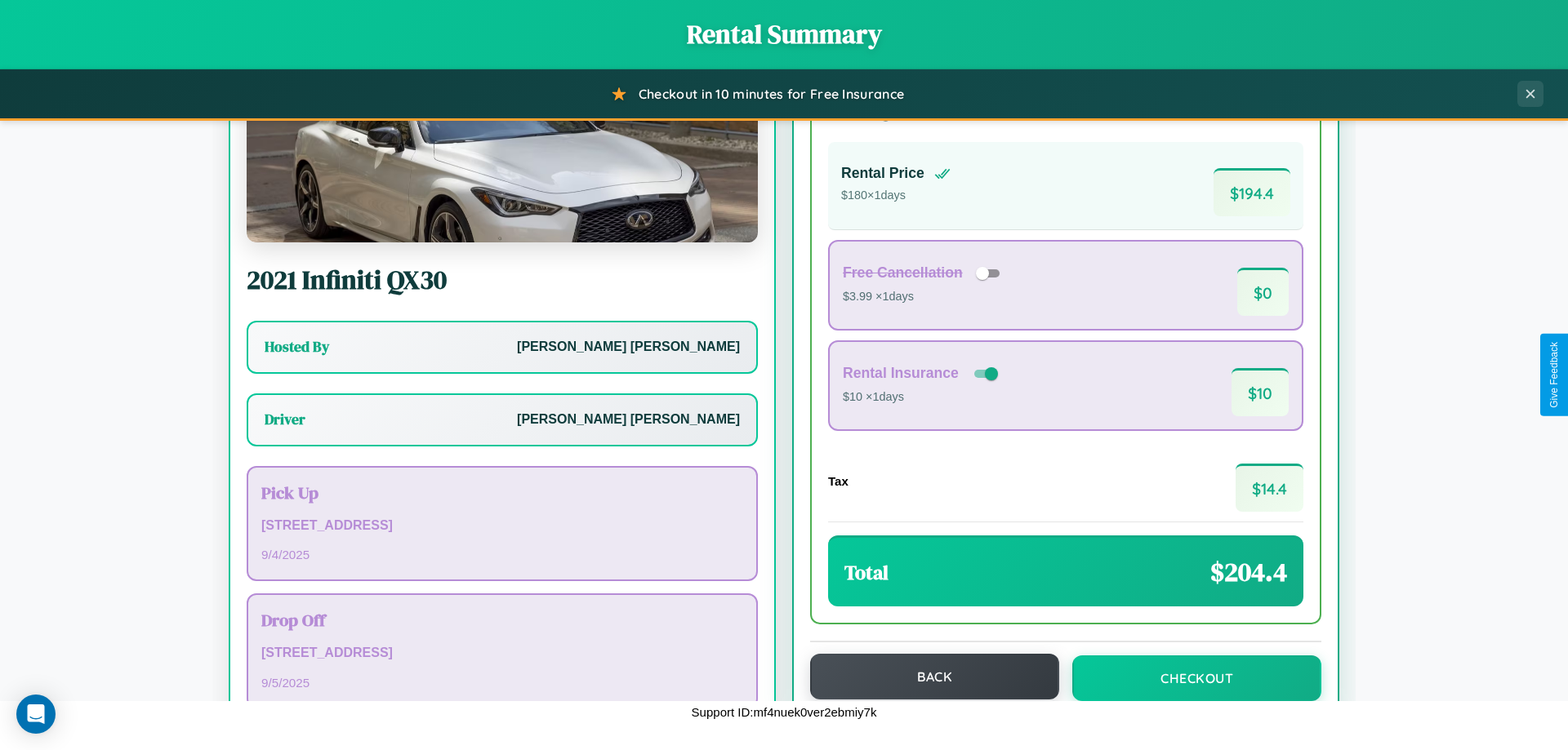
click at [927, 677] on button "Back" at bounding box center [934, 676] width 249 height 45
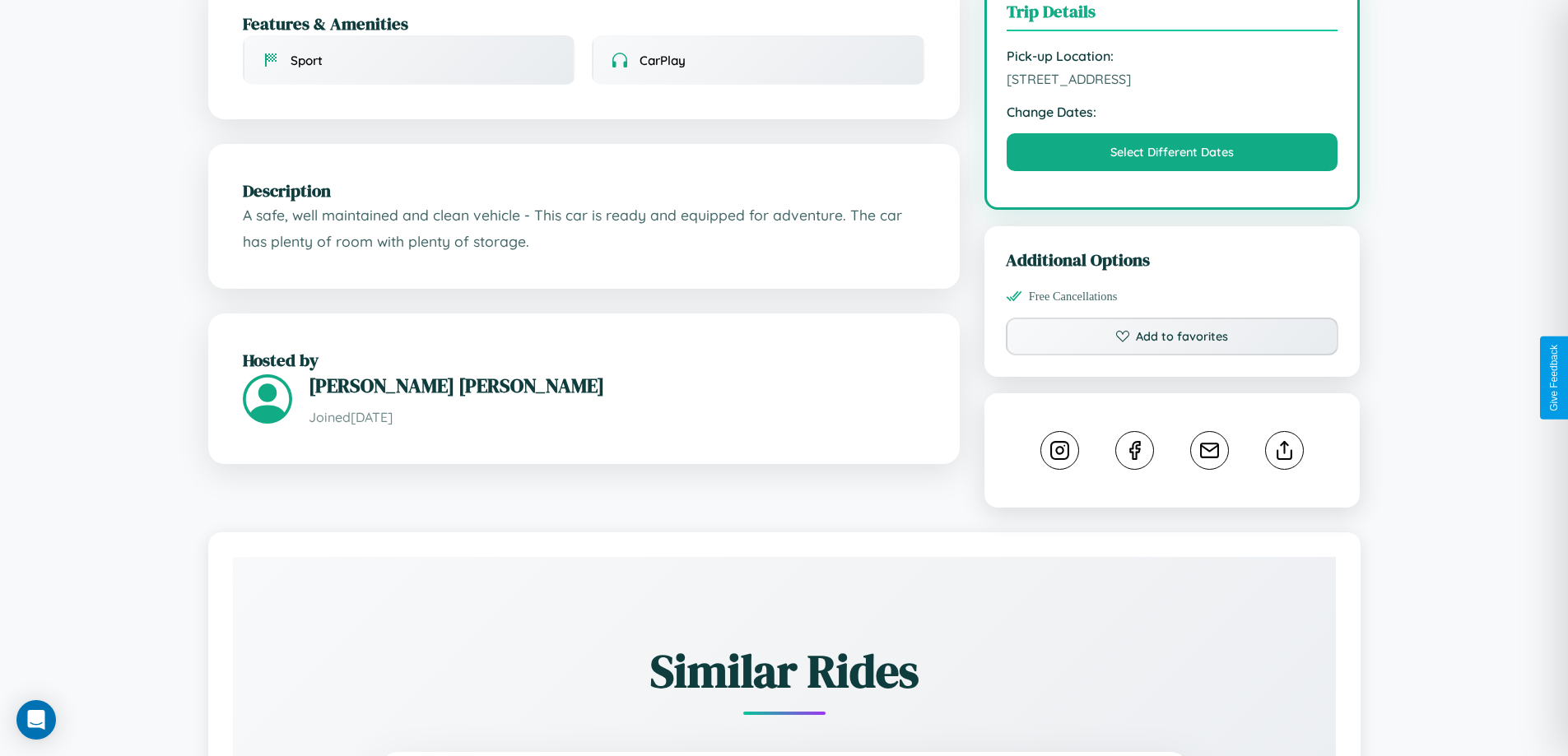
scroll to position [541, 0]
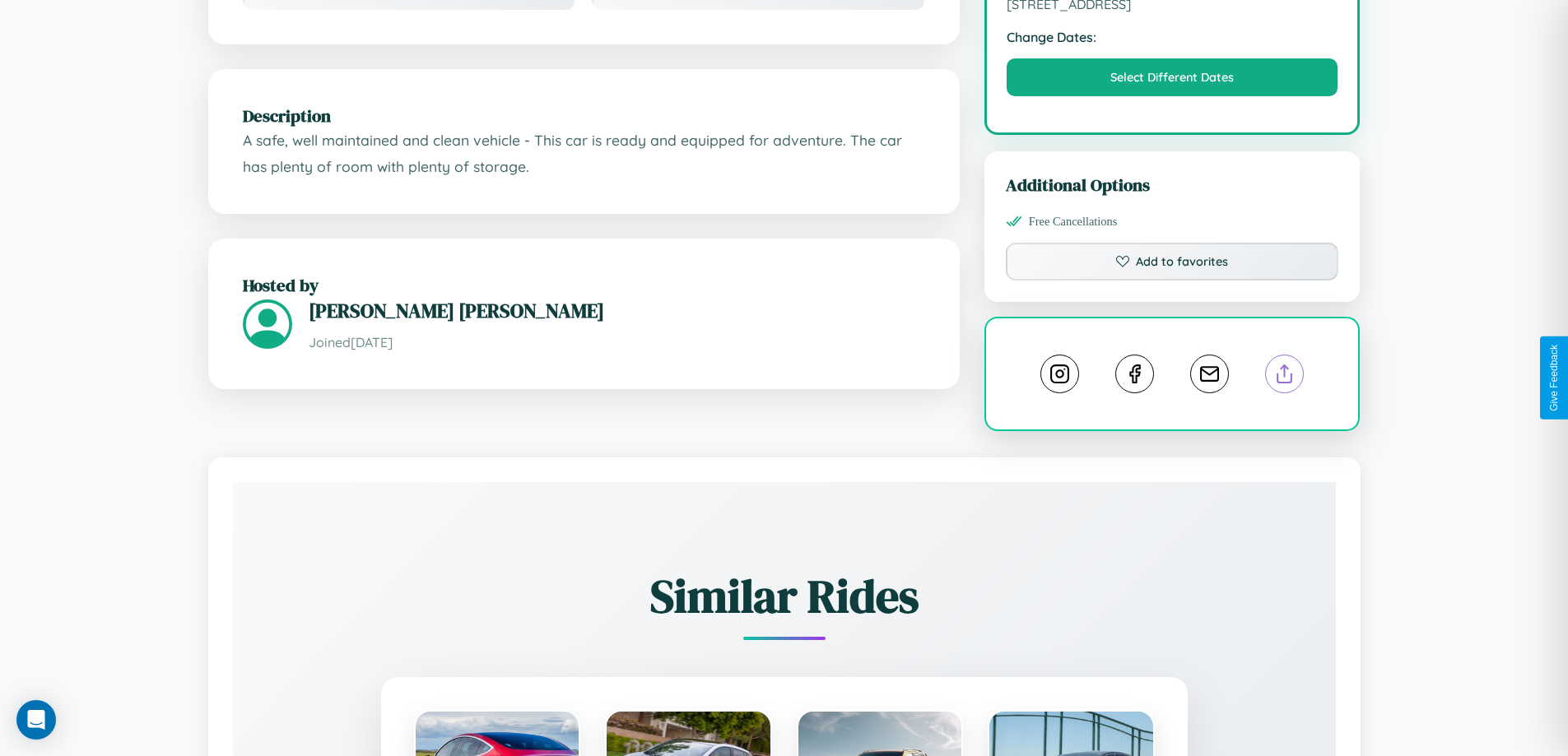
click at [1285, 377] on line at bounding box center [1285, 371] width 0 height 12
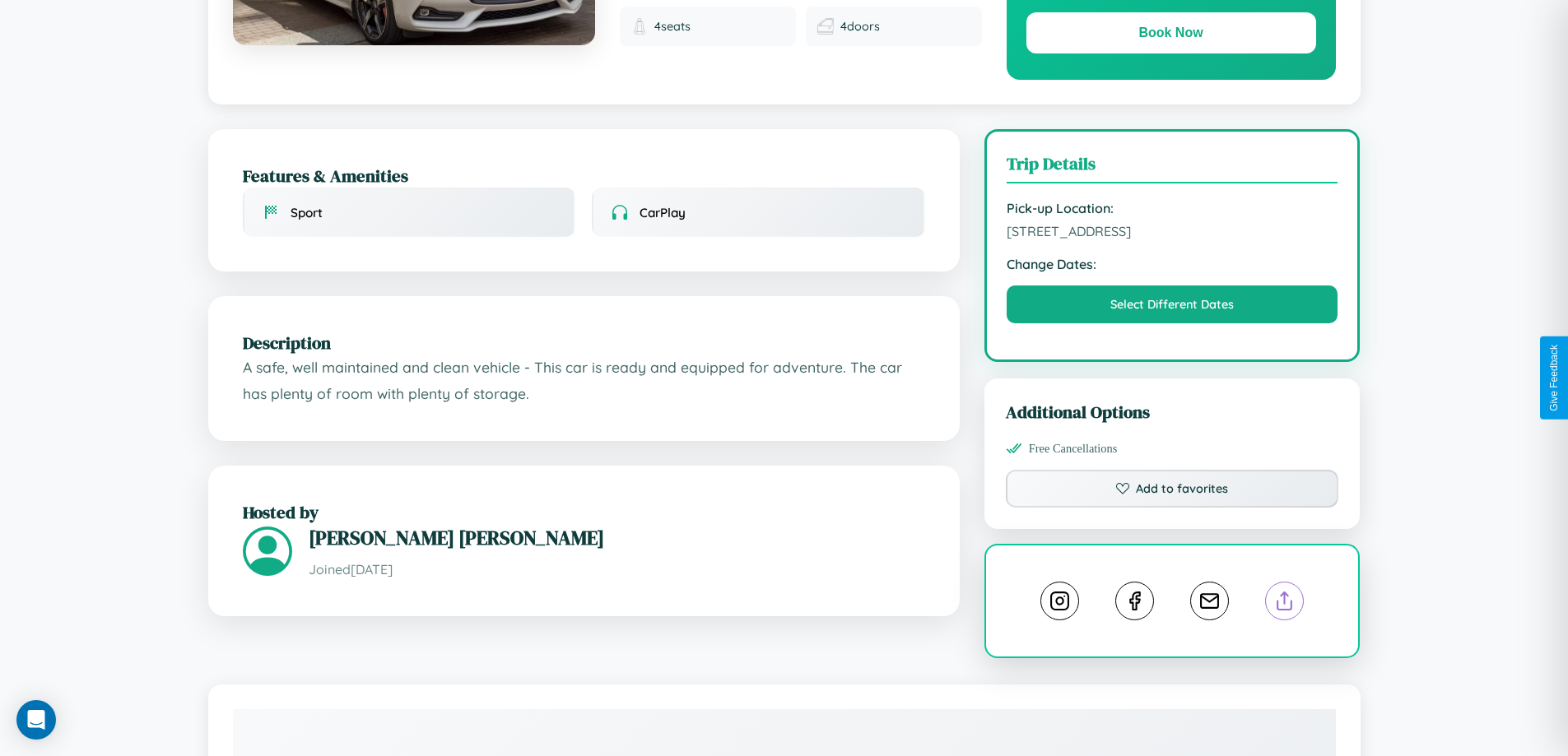
scroll to position [170, 0]
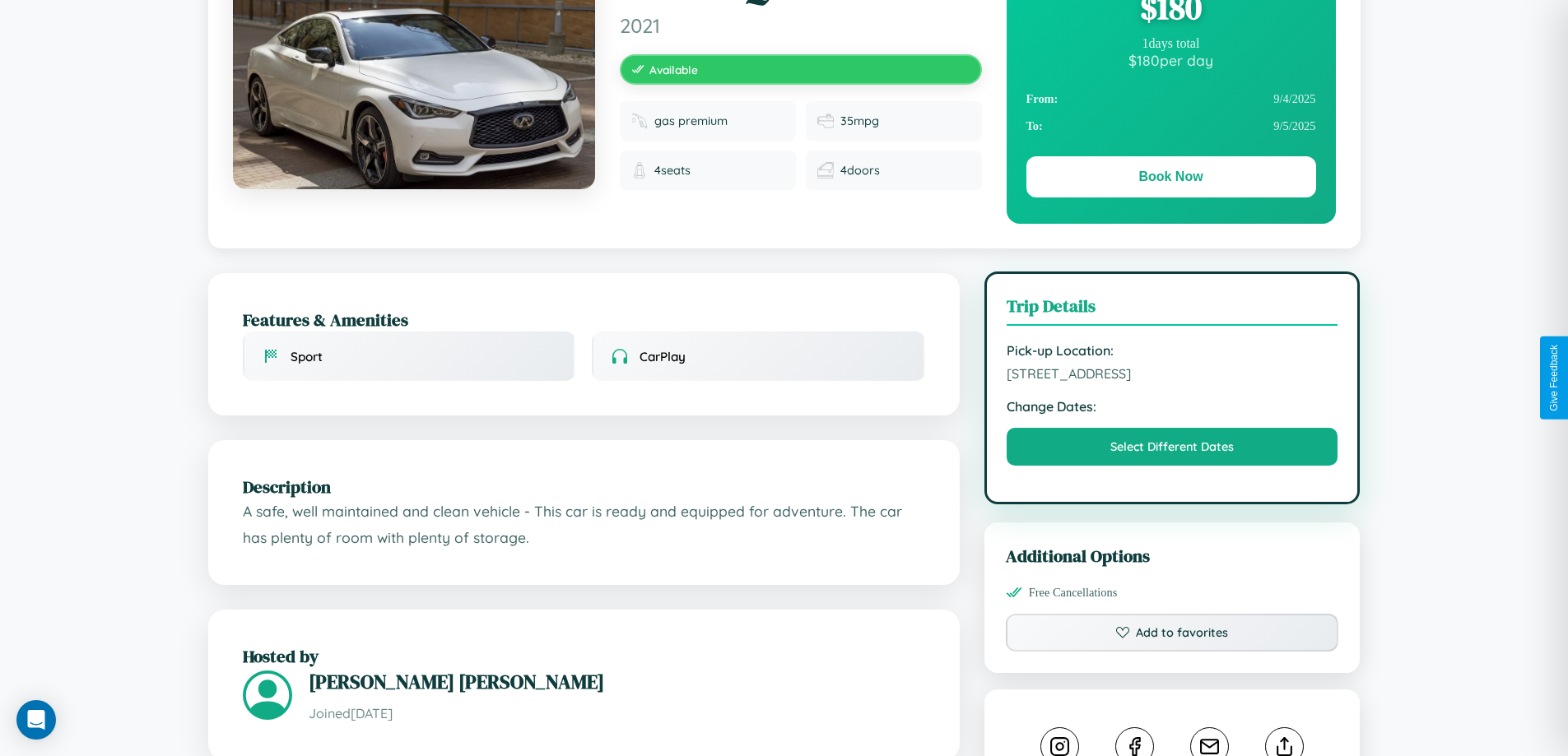
click at [1172, 376] on span "[STREET_ADDRESS]" at bounding box center [1172, 374] width 332 height 16
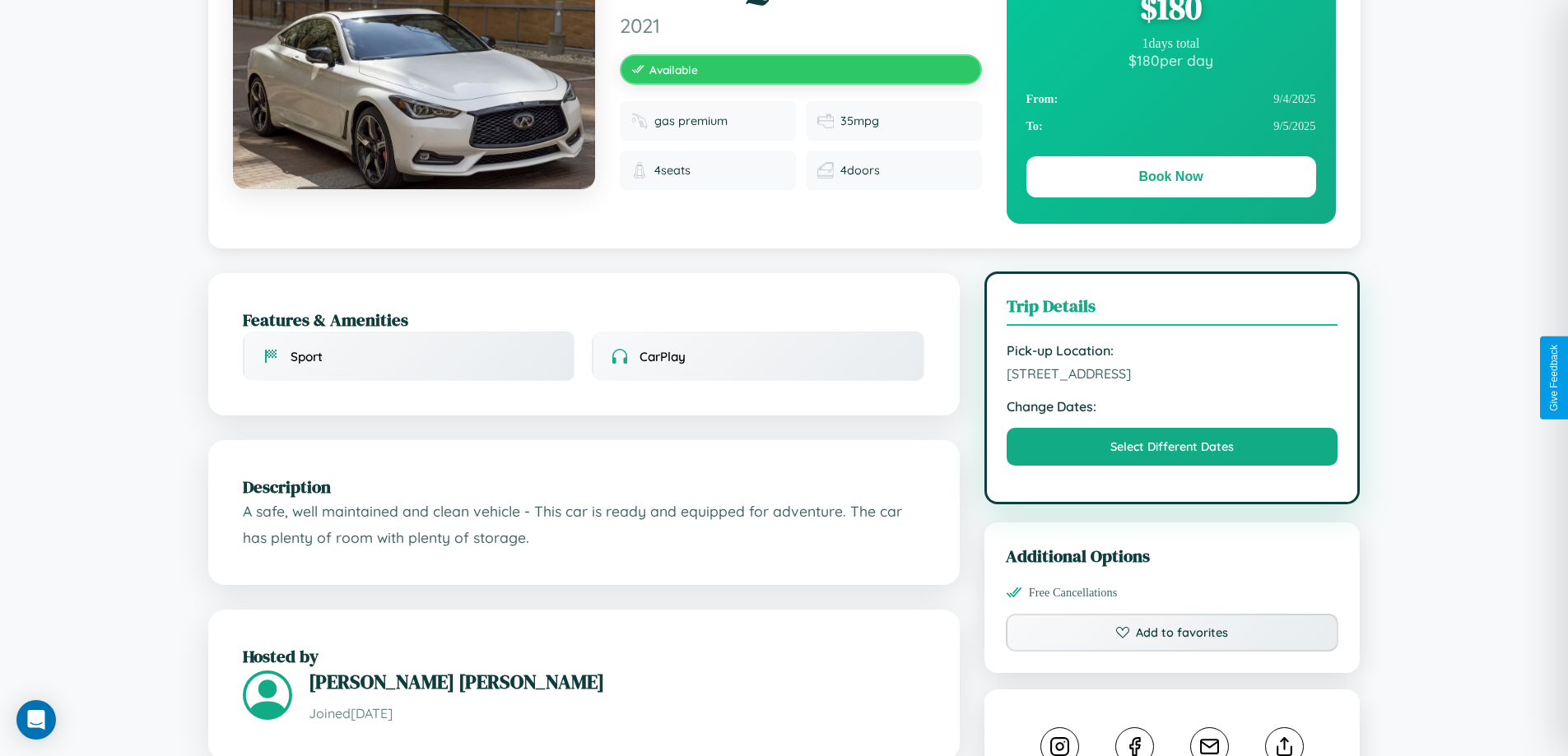
click at [1172, 376] on span "[STREET_ADDRESS]" at bounding box center [1172, 374] width 332 height 16
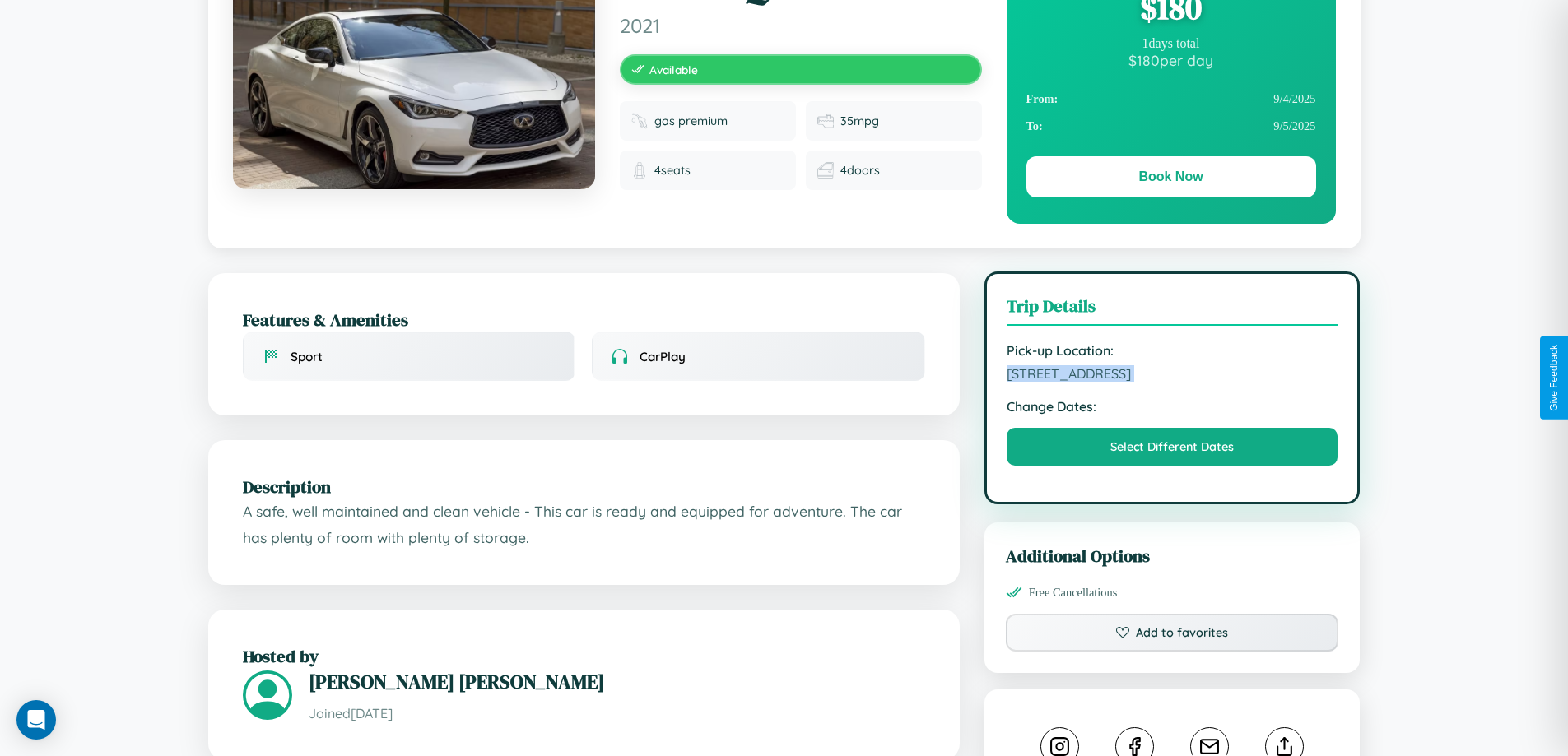
click at [1172, 376] on span "[STREET_ADDRESS]" at bounding box center [1172, 374] width 332 height 16
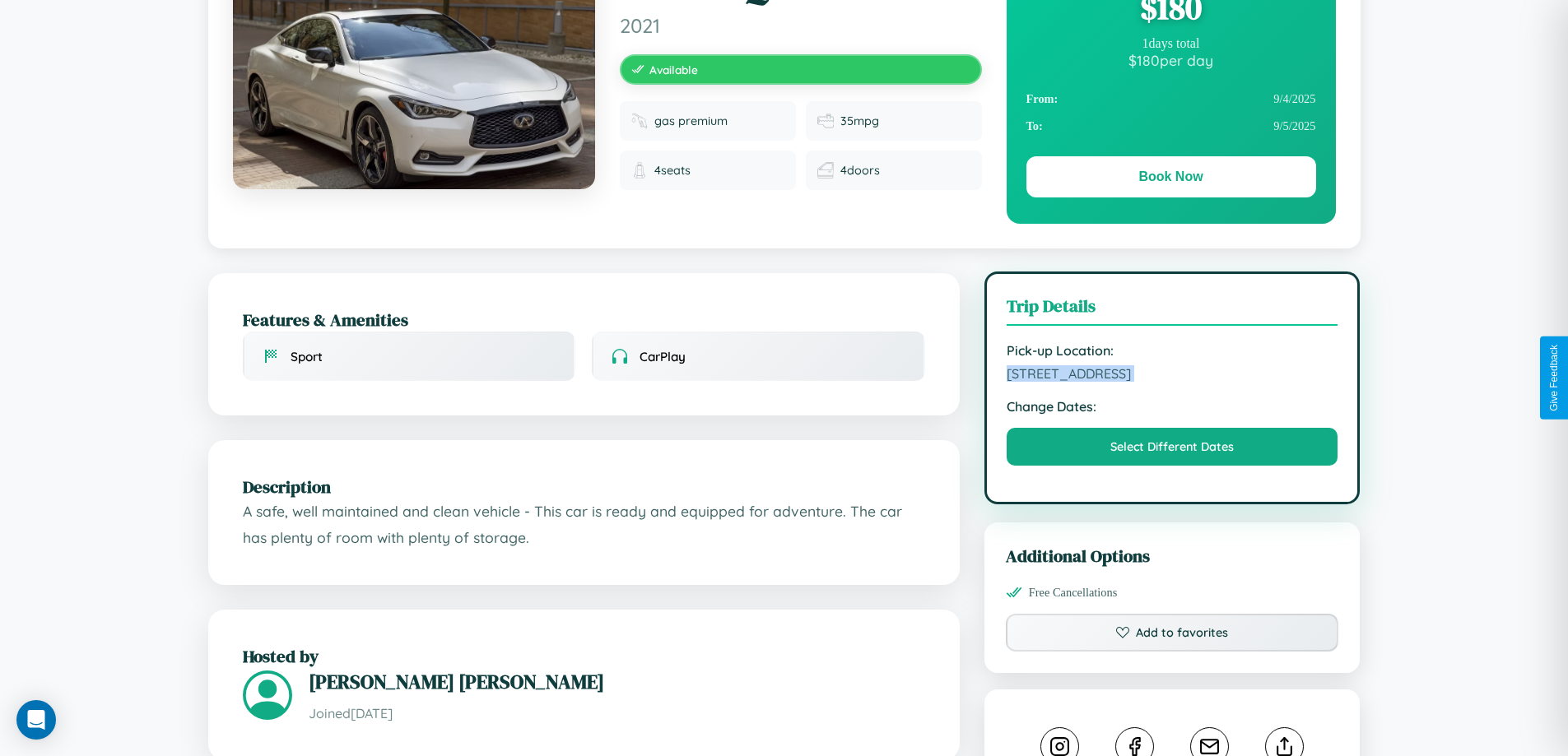
click at [1172, 376] on span "[STREET_ADDRESS]" at bounding box center [1172, 374] width 332 height 16
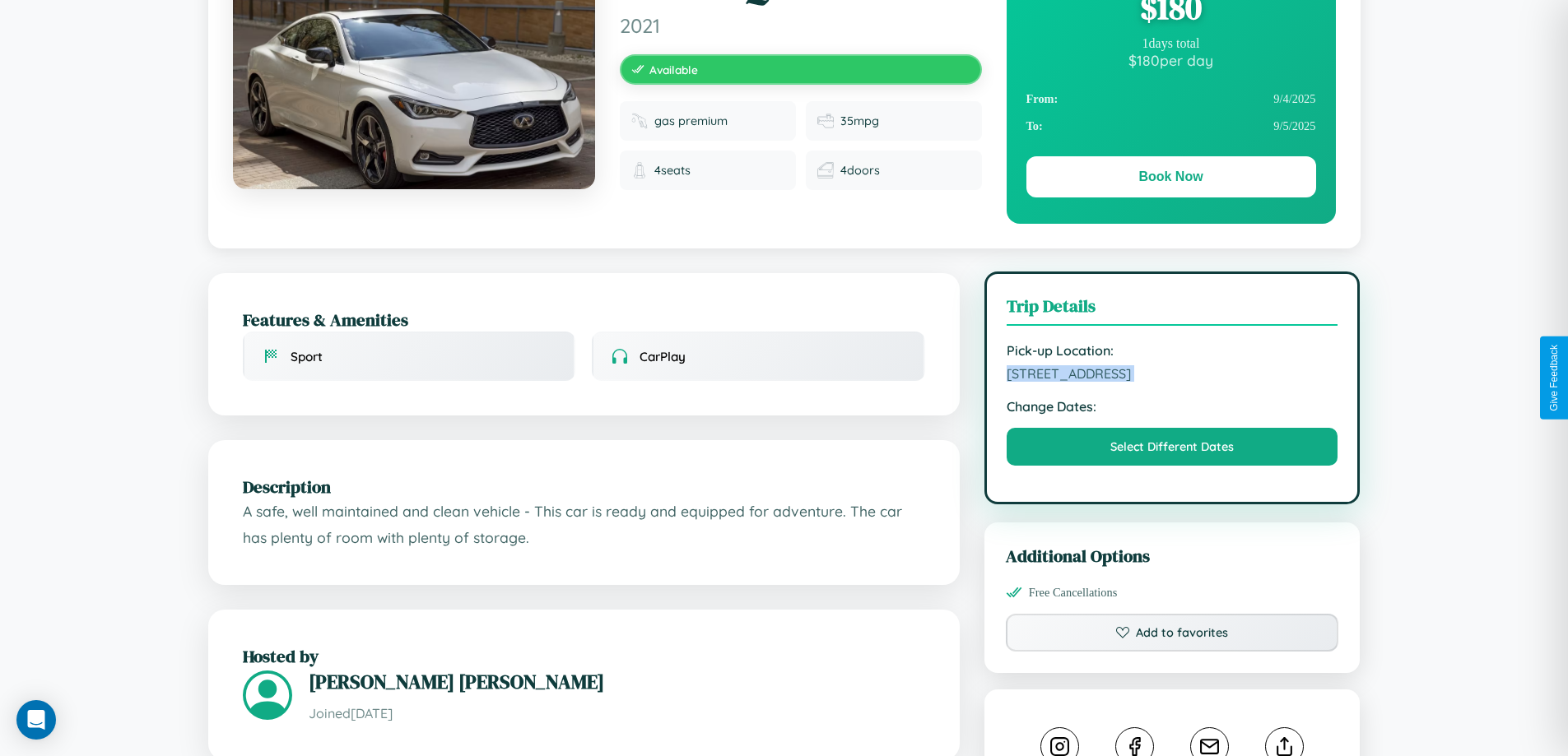
click at [1172, 376] on span "[STREET_ADDRESS]" at bounding box center [1172, 374] width 332 height 16
